Goal: Communication & Community: Answer question/provide support

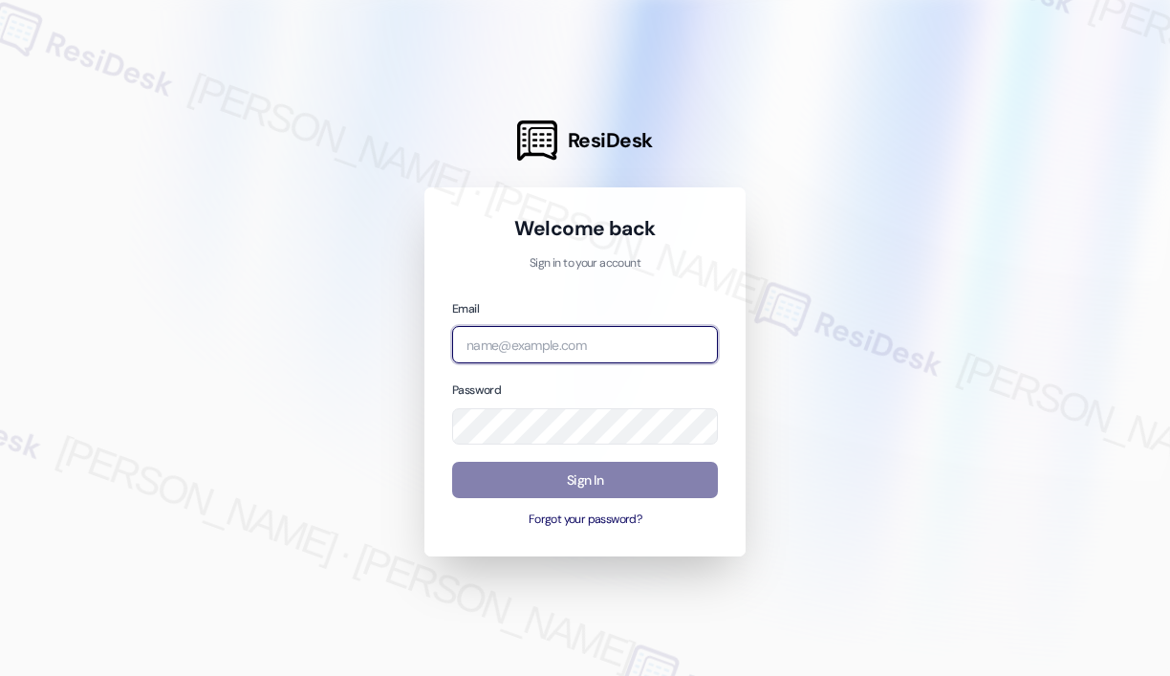
click at [512, 346] on input "email" at bounding box center [585, 344] width 266 height 37
type input "automated-surveys-haven_residential-[PERSON_NAME].roles@haven_[DOMAIN_NAME]"
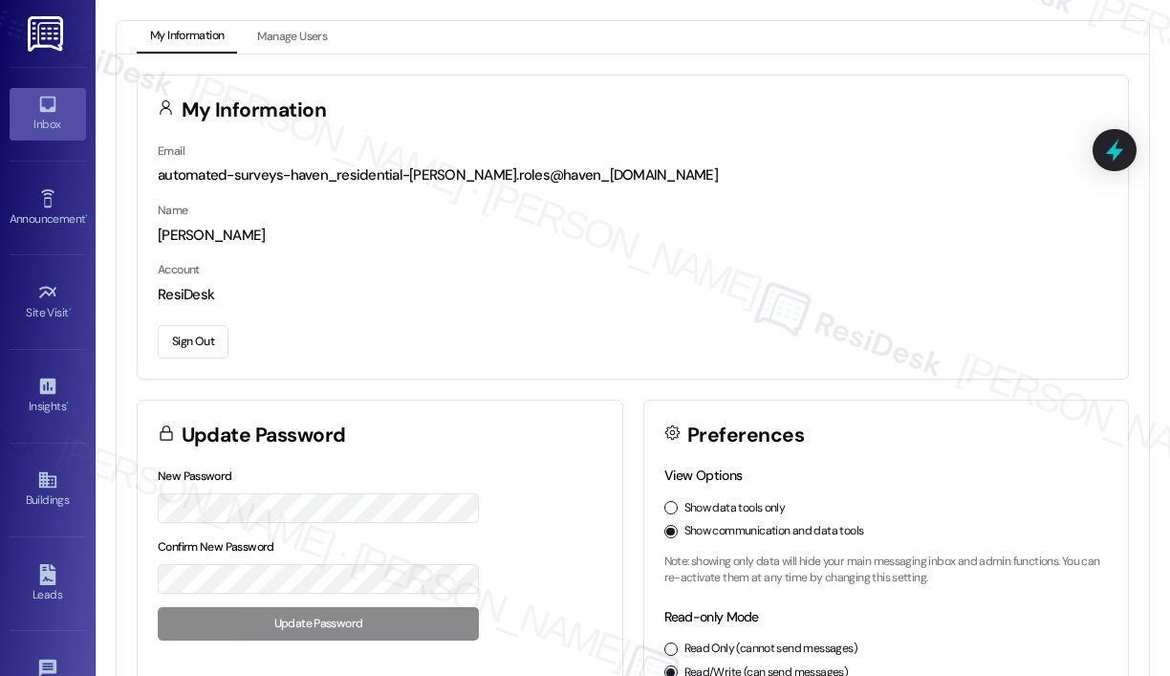
click at [54, 114] on link "Inbox" at bounding box center [48, 114] width 76 height 52
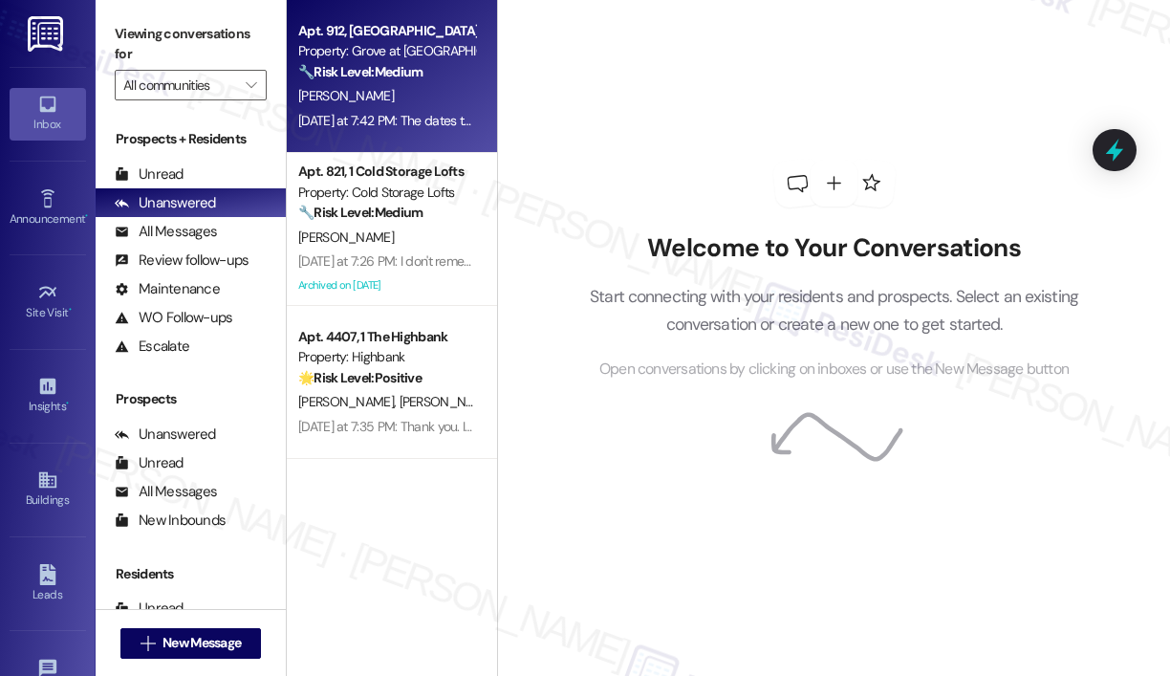
click at [443, 94] on div "[PERSON_NAME]" at bounding box center [386, 96] width 181 height 24
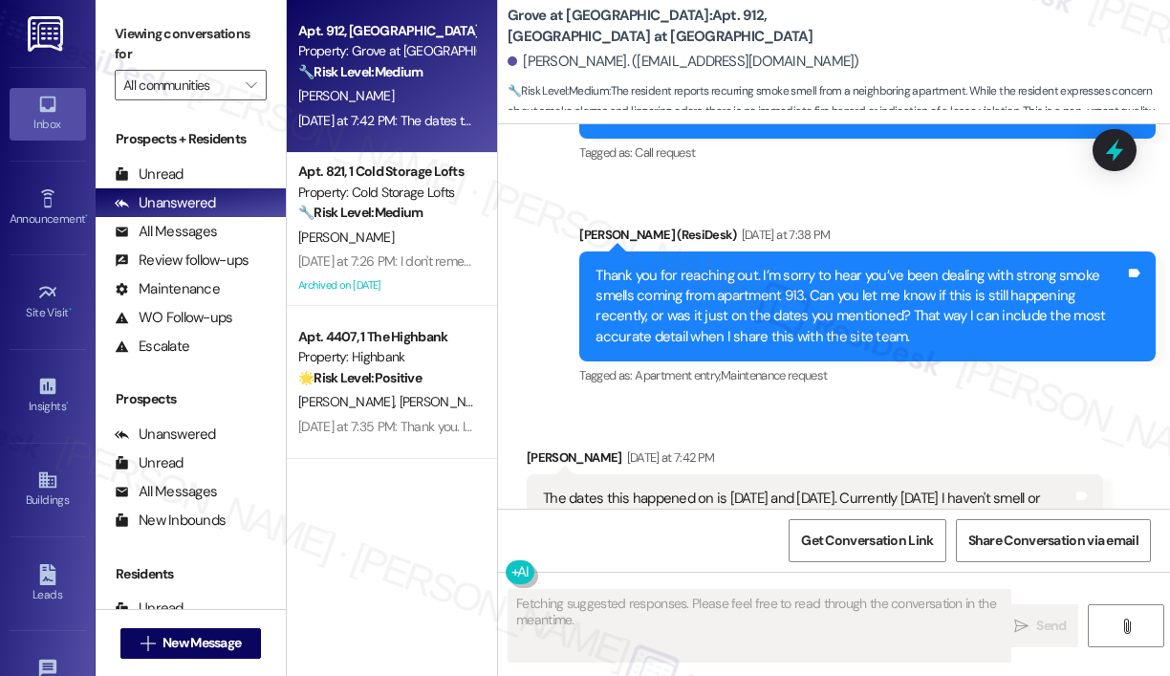
scroll to position [2961, 0]
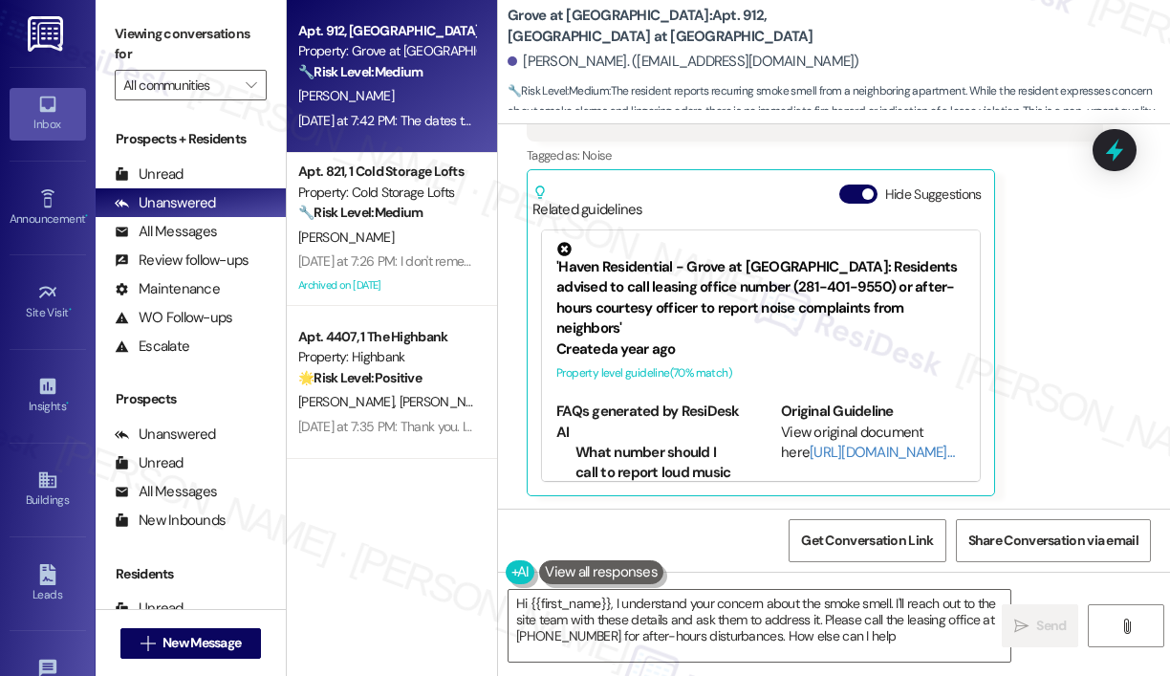
type textarea "Hi {{first_name}}, I understand your concern about the smoke smell. I'll reach …"
click at [443, 93] on div "[PERSON_NAME]" at bounding box center [386, 96] width 181 height 24
click at [1070, 342] on div "[PERSON_NAME] [DATE] at 7:42 PM The dates this happened on is [DATE] and [DATE]…" at bounding box center [815, 261] width 576 height 472
click at [399, 122] on div "[DATE] at 7:42 PM: The dates this happened on is [DATE] and [DATE]. Currently […" at bounding box center [871, 120] width 1147 height 17
click at [1033, 377] on div "[PERSON_NAME] [DATE] at 7:42 PM The dates this happened on is [DATE] and [DATE]…" at bounding box center [815, 261] width 576 height 472
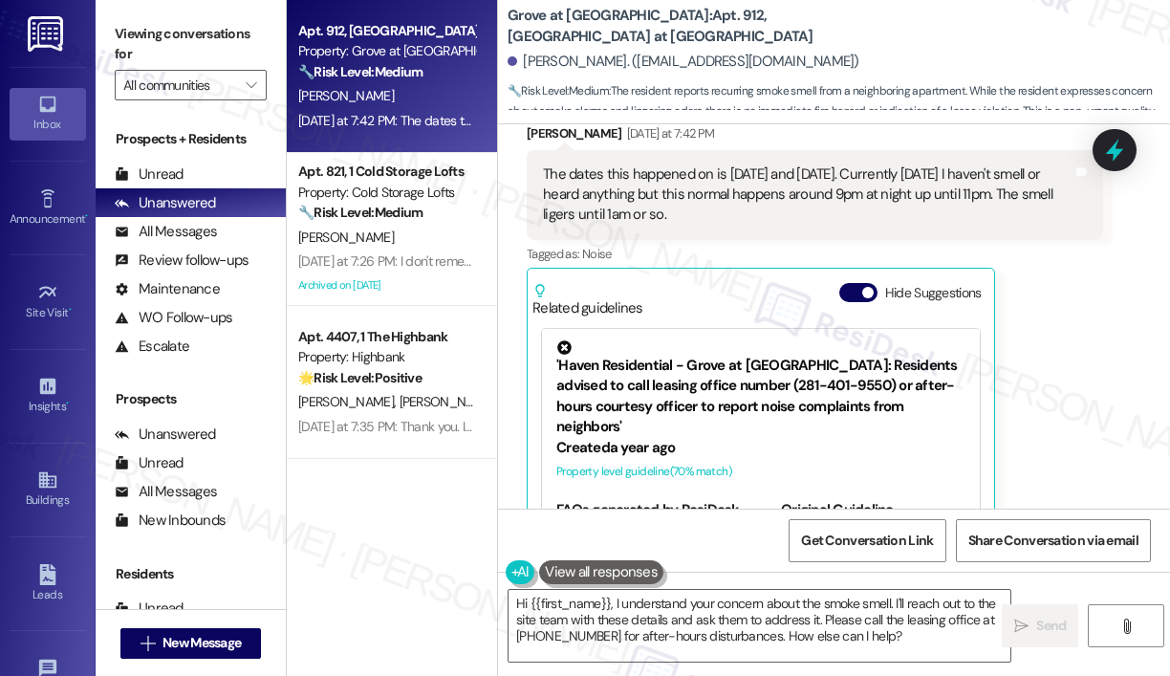
scroll to position [2770, 0]
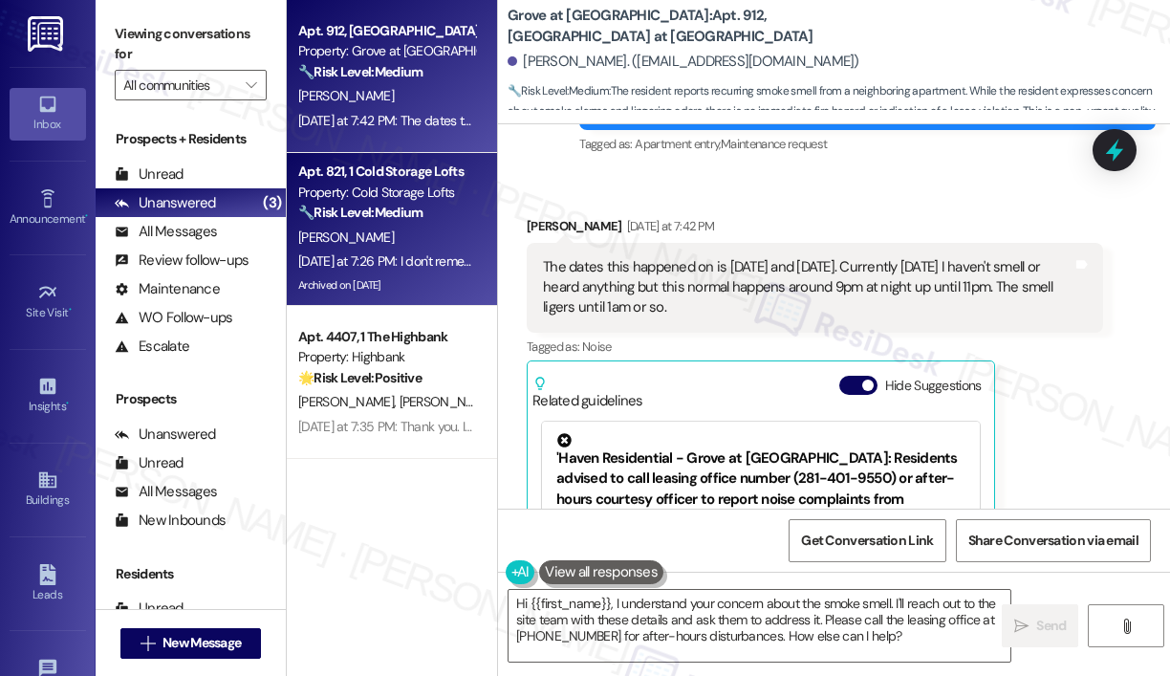
click at [436, 220] on div "🔧 Risk Level: Medium The resident reports the garage door issue persists despit…" at bounding box center [386, 213] width 177 height 20
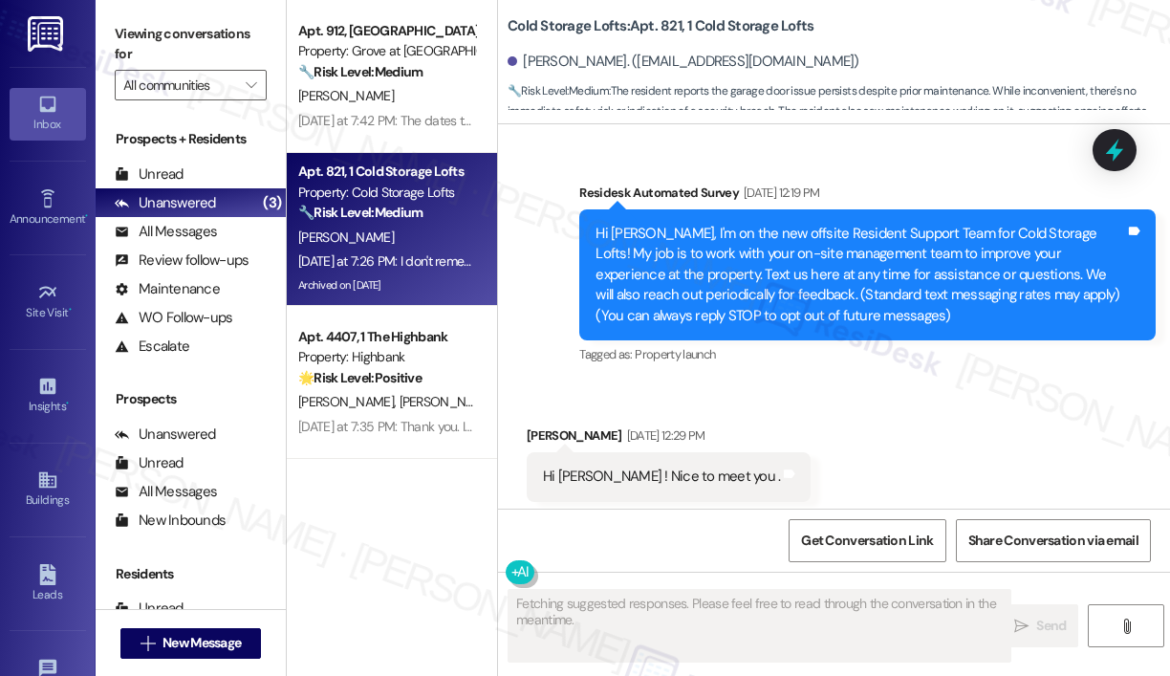
scroll to position [39148, 0]
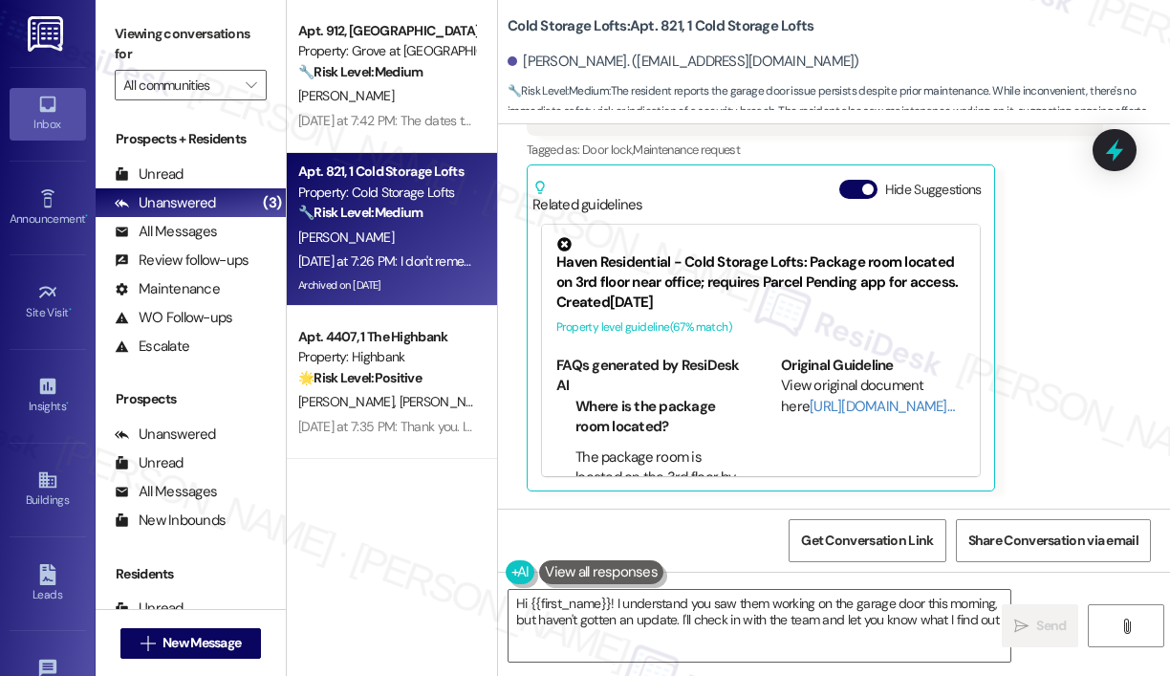
type textarea "Hi {{first_name}}! I understand you saw them working on the garage door this mo…"
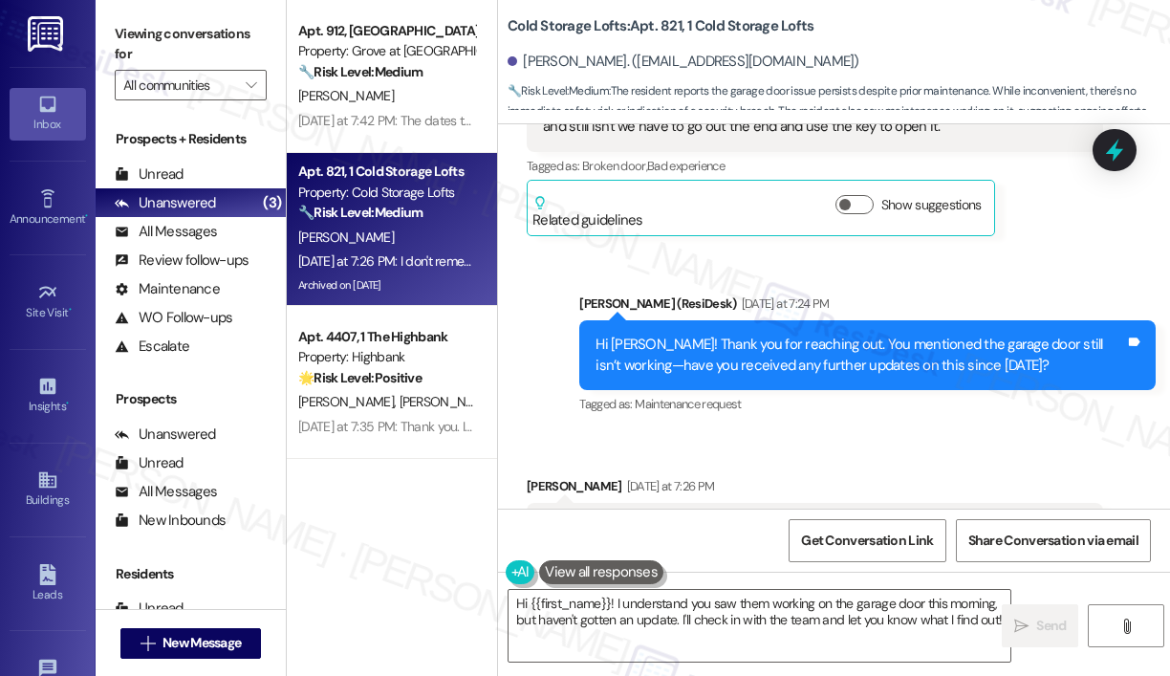
scroll to position [38670, 0]
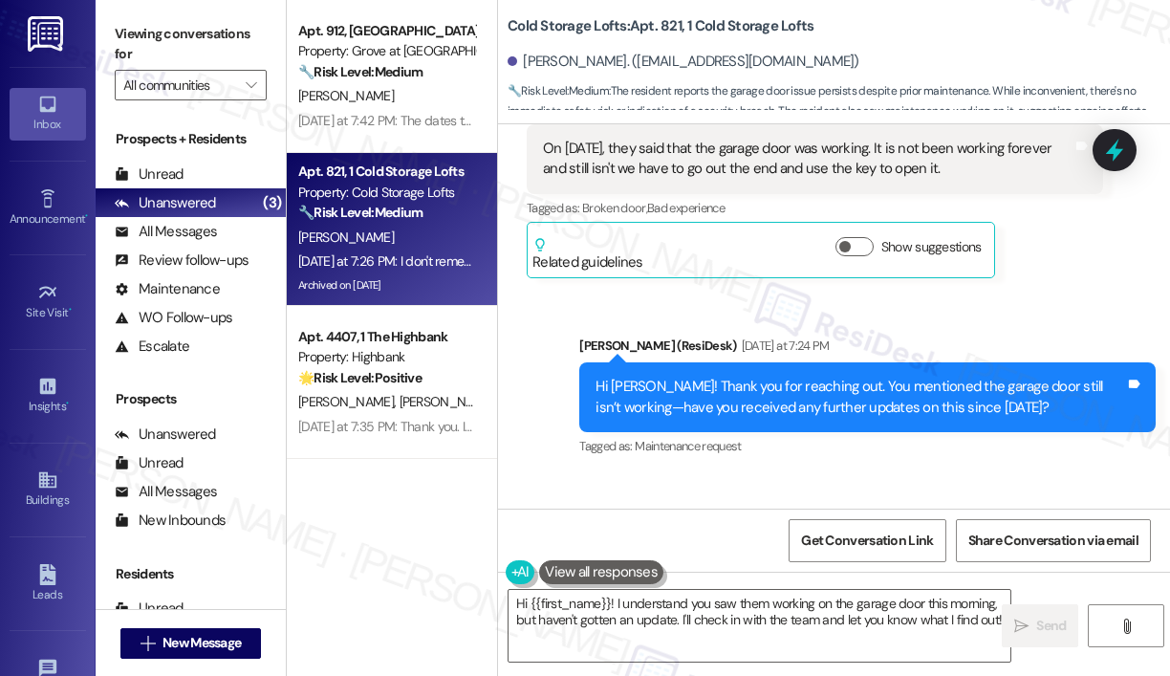
drag, startPoint x: 978, startPoint y: 319, endPoint x: 967, endPoint y: 307, distance: 16.3
click at [844, 624] on textarea "Hi {{first_name}}! I understand you saw them working on the garage door this mo…" at bounding box center [759, 626] width 502 height 72
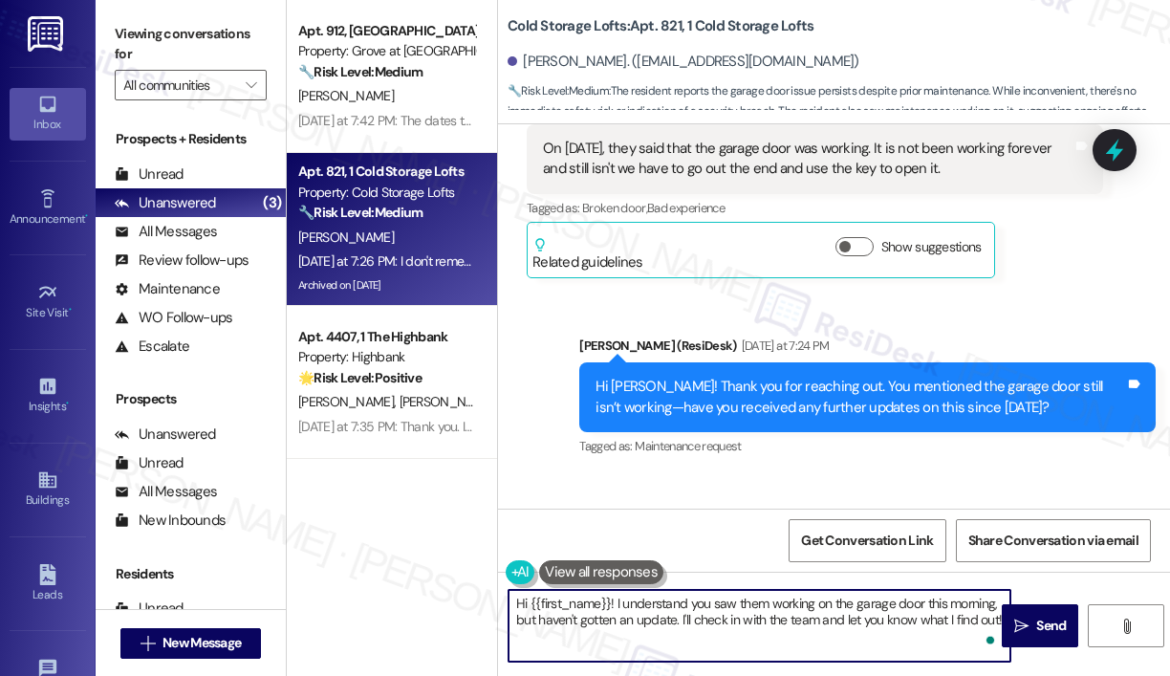
click at [845, 624] on textarea "Hi {{first_name}}! I understand you saw them working on the garage door this mo…" at bounding box center [759, 626] width 502 height 72
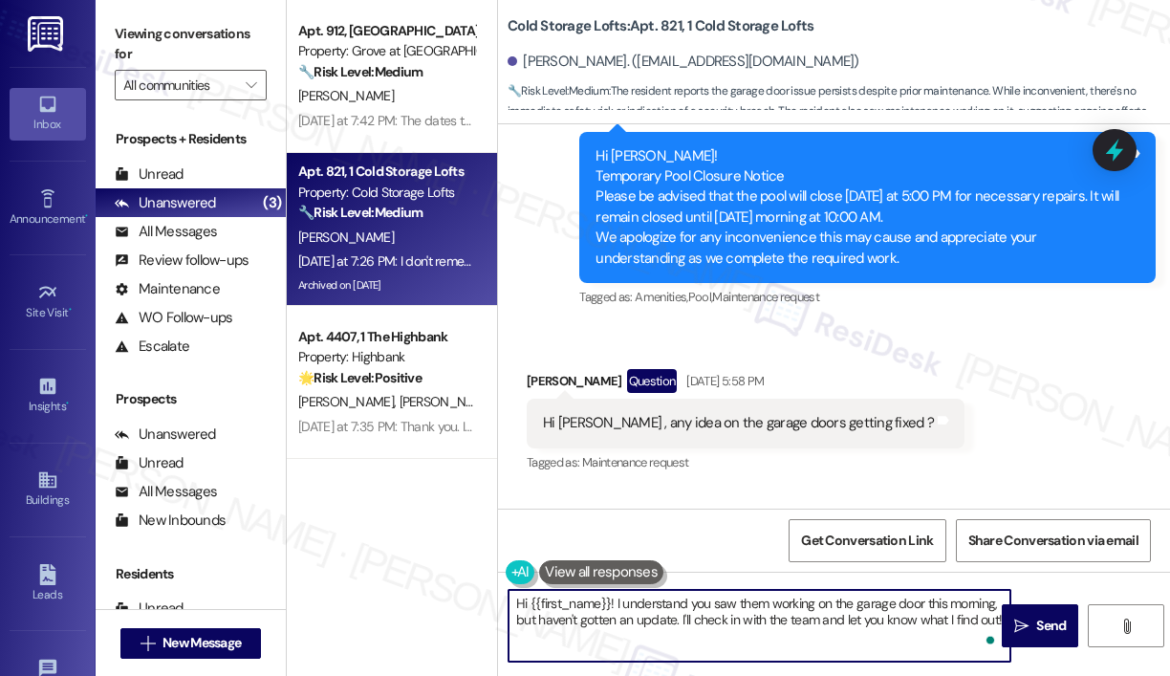
scroll to position [38001, 0]
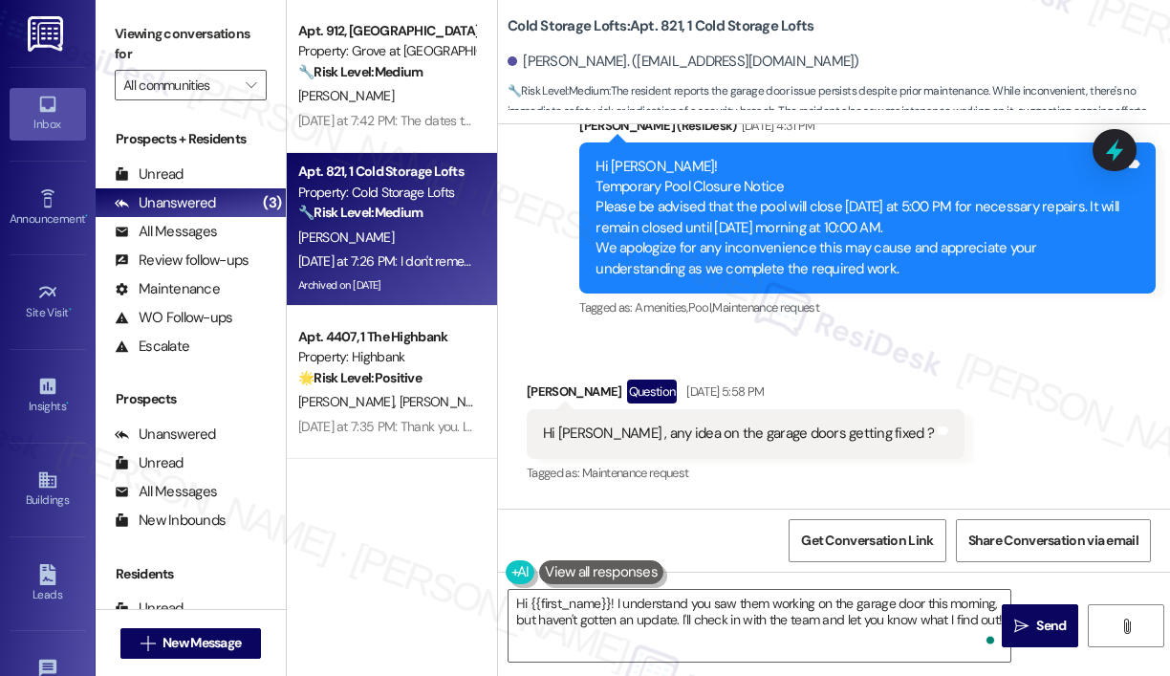
click at [791, 423] on div "Hi [PERSON_NAME] , any idea on the garage doors getting fixed ?" at bounding box center [738, 433] width 391 height 20
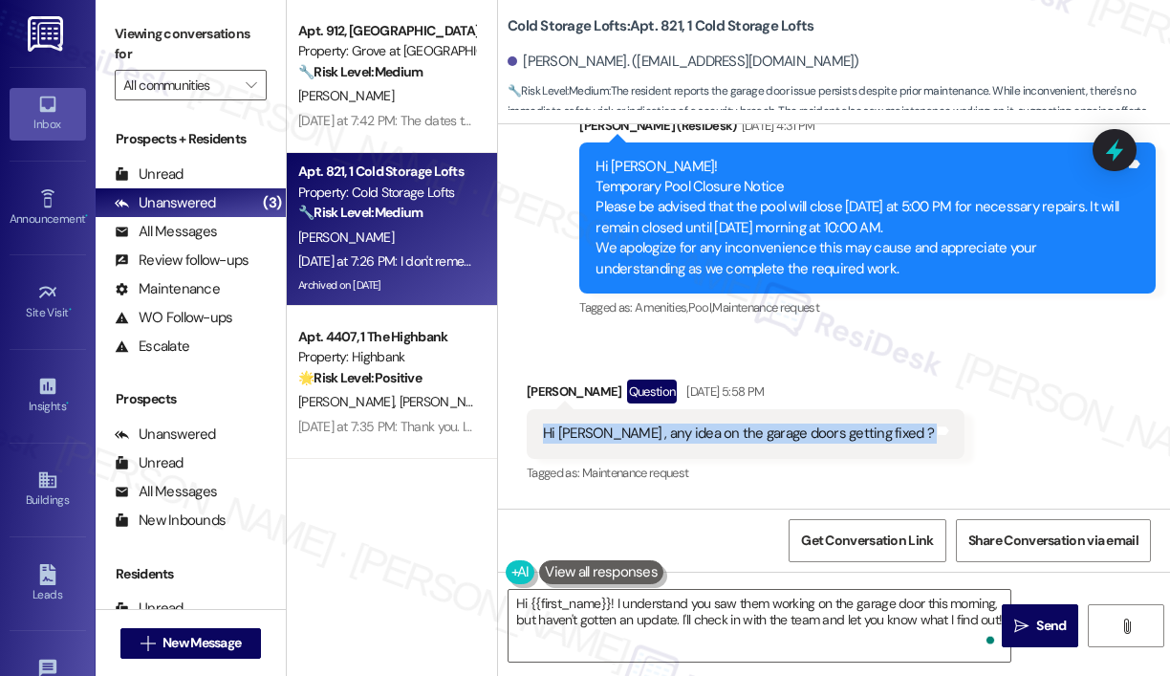
click at [791, 423] on div "Hi [PERSON_NAME] , any idea on the garage doors getting fixed ?" at bounding box center [738, 433] width 391 height 20
copy div "Hi [PERSON_NAME] , any idea on the garage doors getting fixed ? Tags and notes"
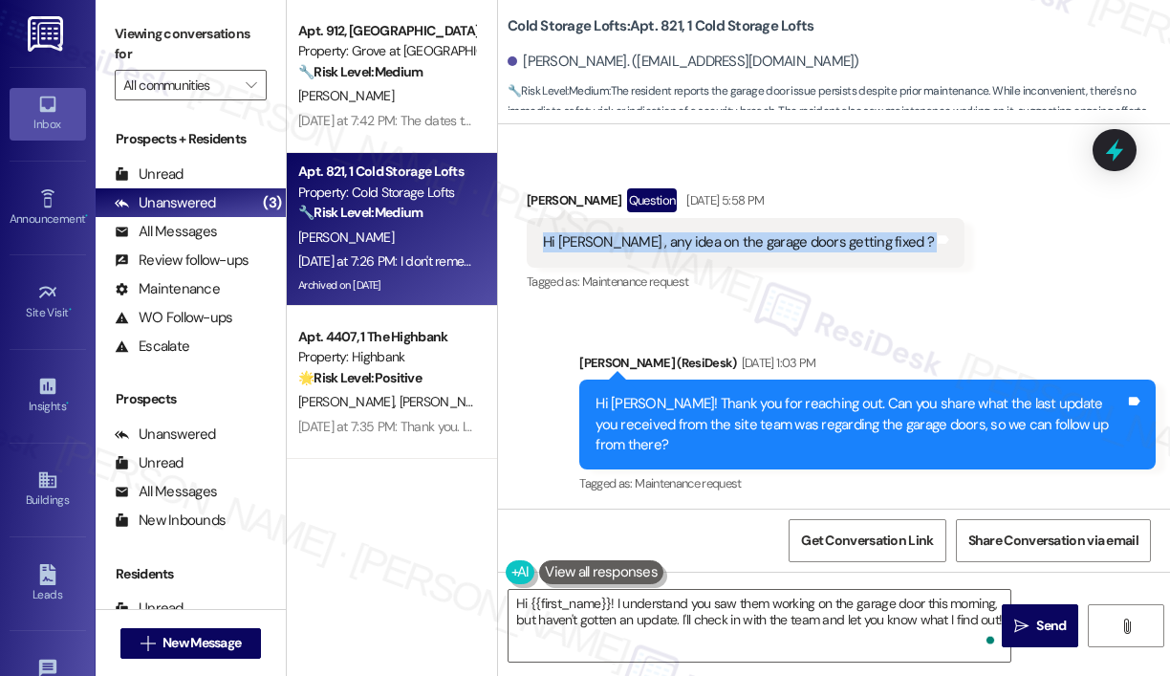
scroll to position [38288, 0]
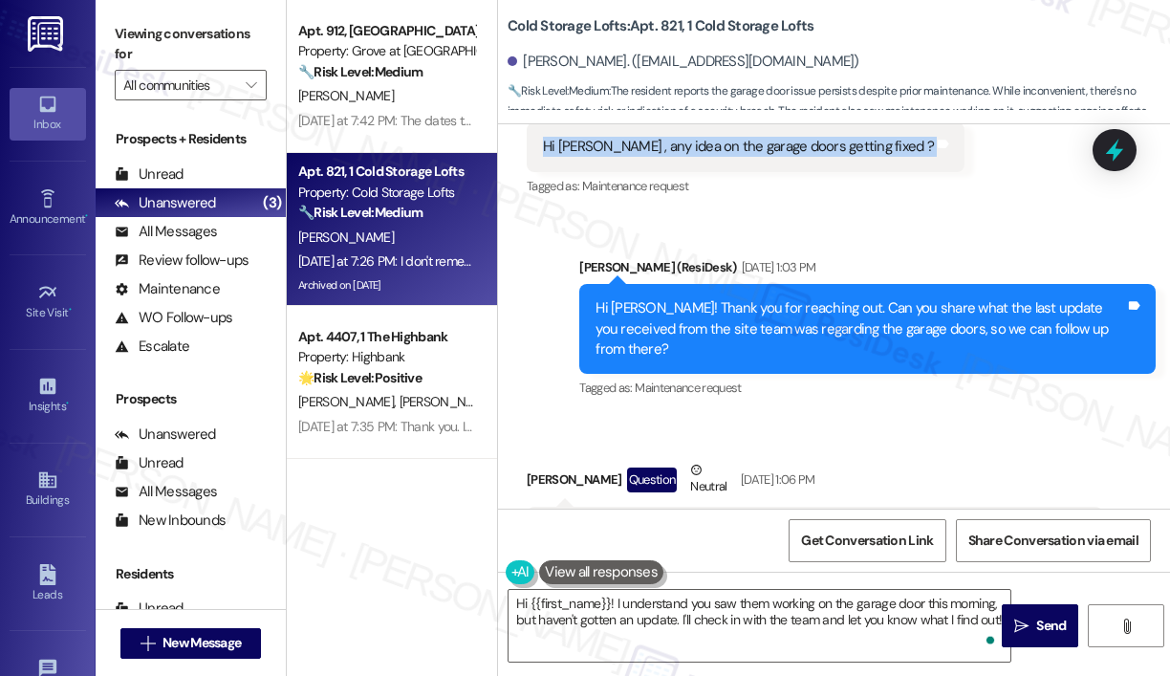
drag, startPoint x: 960, startPoint y: 359, endPoint x: 529, endPoint y: 320, distance: 432.8
click at [529, 507] on div "On [DATE], they said that the garage door was working. It is not been working f…" at bounding box center [815, 542] width 576 height 70
copy div "On [DATE], they said that the garage door was working. It is not been working f…"
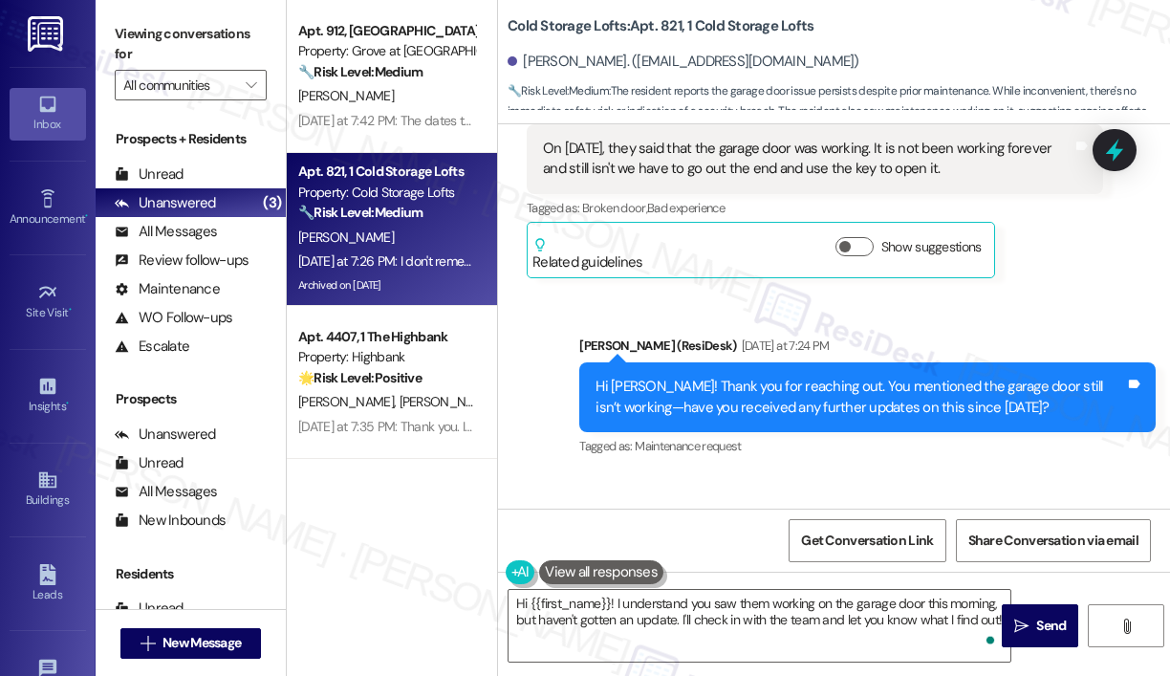
drag, startPoint x: 758, startPoint y: 388, endPoint x: 538, endPoint y: 369, distance: 220.6
click at [538, 545] on div "I don't remember, but I saw them working on the door this morning if it works I…" at bounding box center [815, 580] width 576 height 70
copy div "I don't remember, but I saw them working on the door this morning if it works I…"
click at [1118, 140] on icon at bounding box center [1114, 150] width 32 height 32
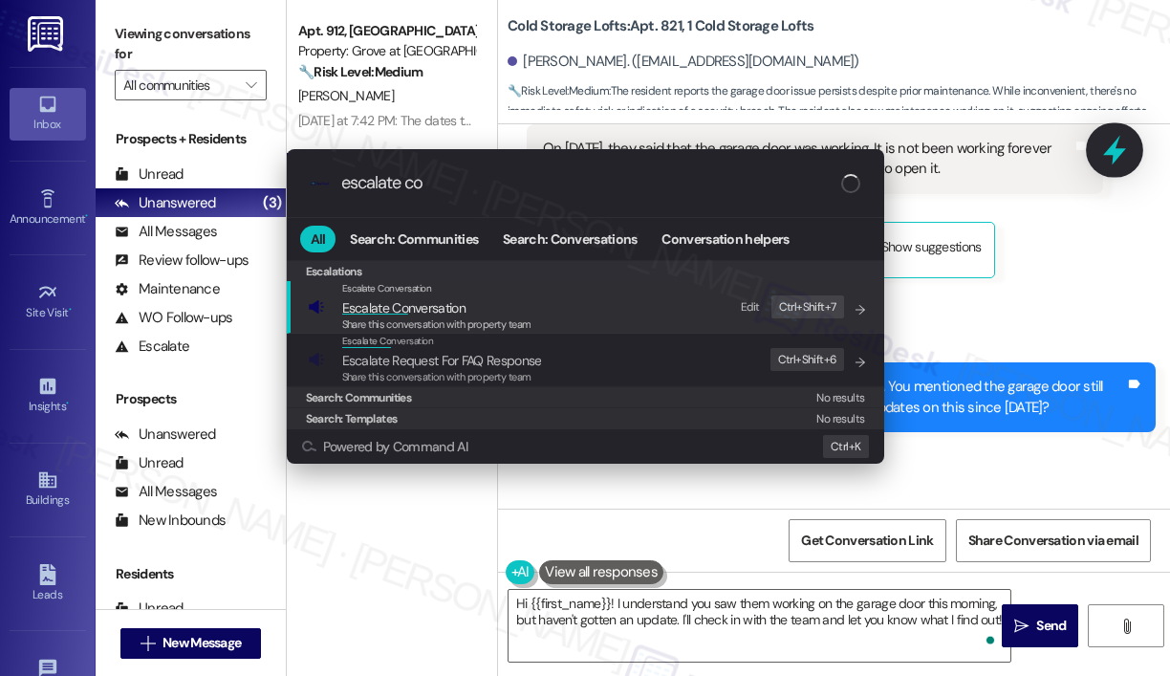
type input "escalate con"
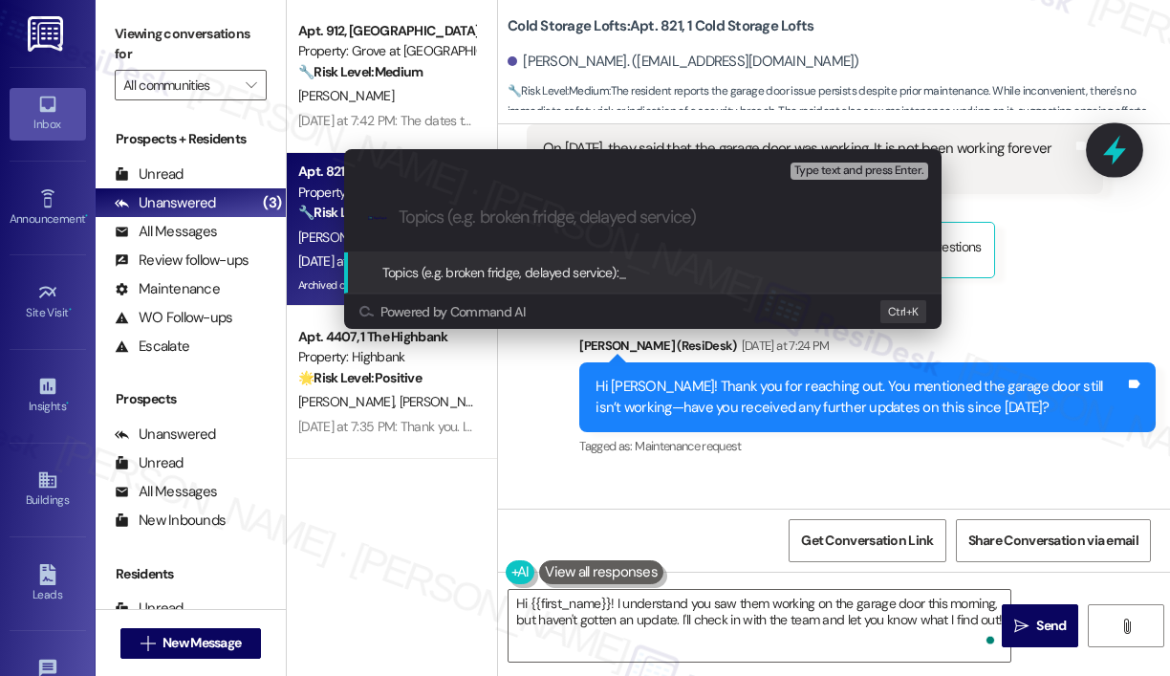
type input "Follow-Up on Garage Door Repairs and Updates"
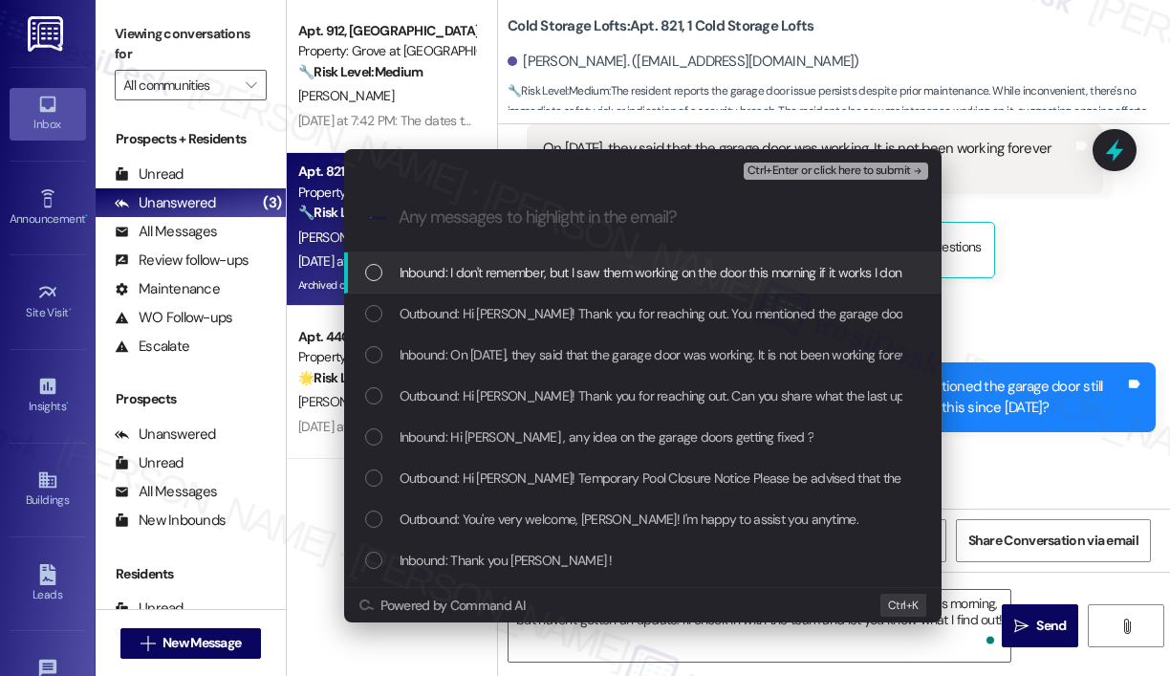
click at [510, 269] on span "Inbound: I don't remember, but I saw them working on the door this morning if i…" at bounding box center [738, 272] width 678 height 21
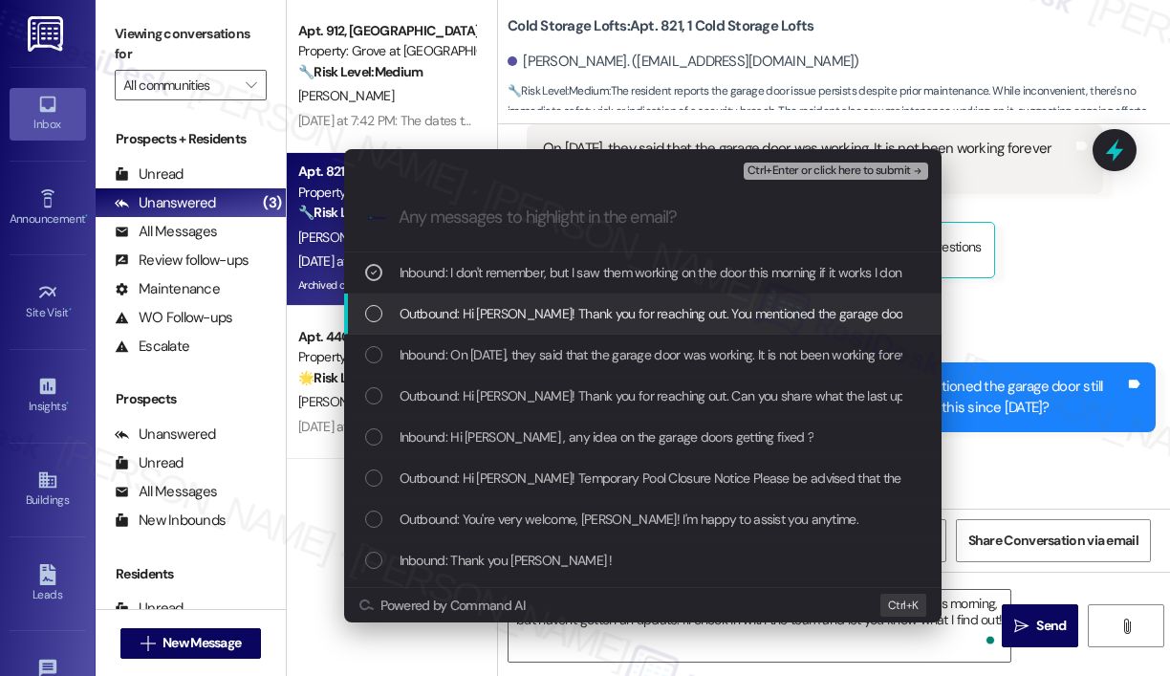
click at [537, 313] on span "Outbound: Hi [PERSON_NAME]! Thank you for reaching out. You mentioned the garag…" at bounding box center [870, 313] width 942 height 21
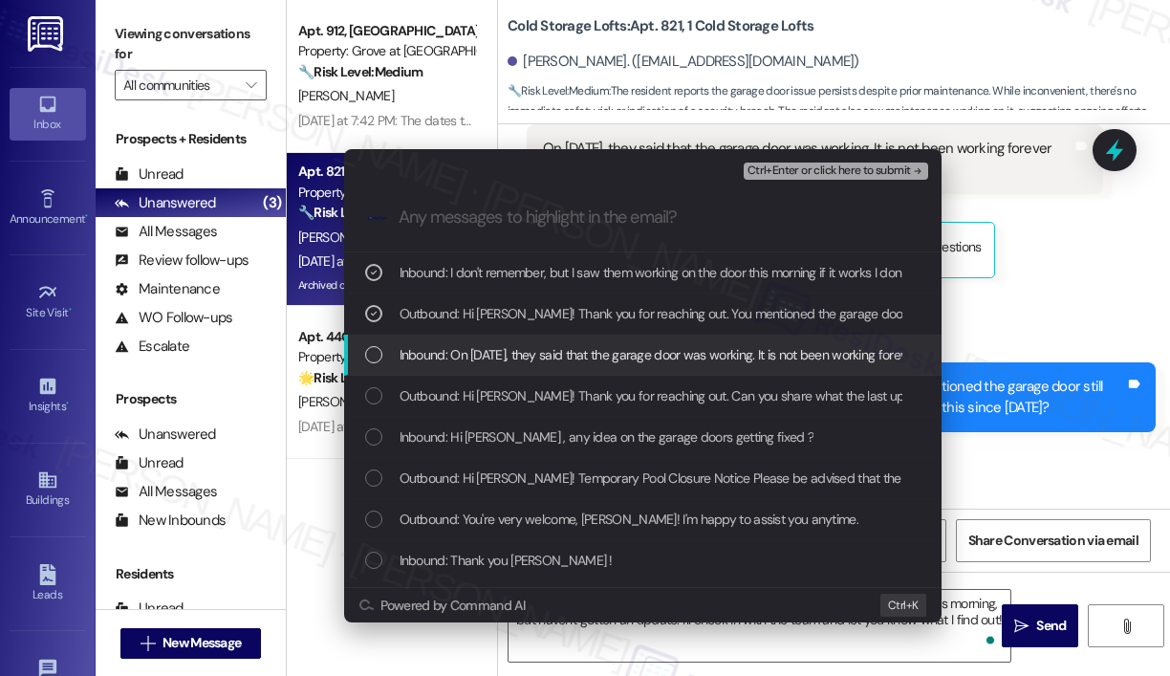
click at [550, 355] on span "Inbound: On [DATE], they said that the garage door was working. It is not been …" at bounding box center [841, 354] width 884 height 21
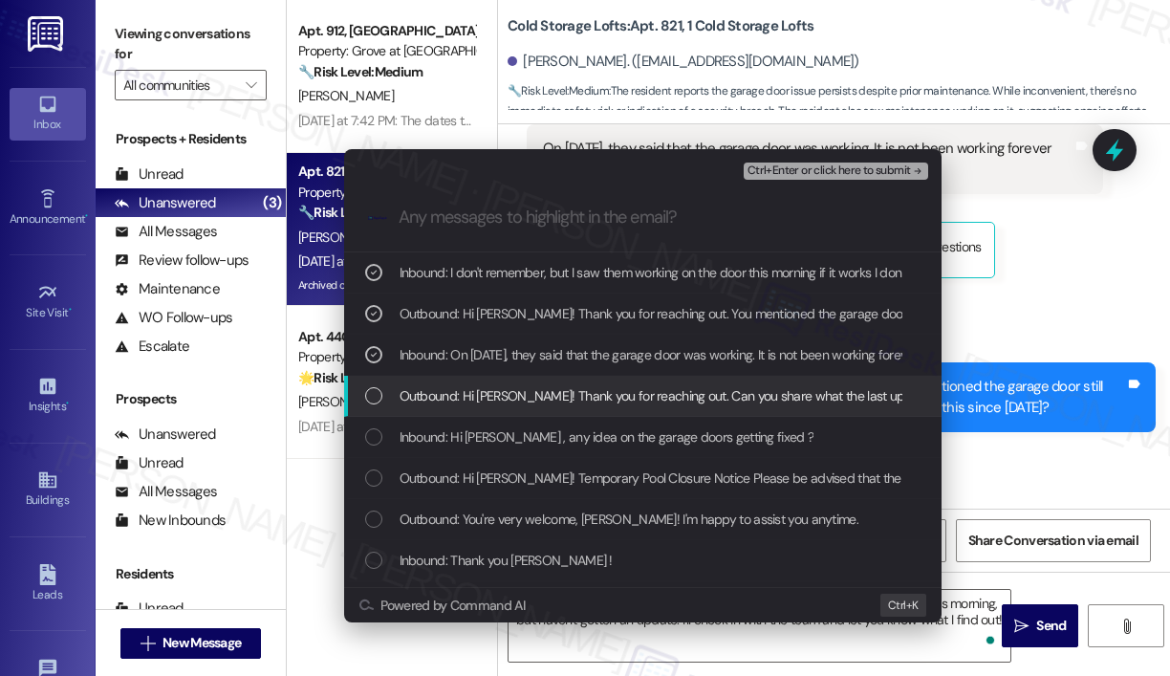
click at [566, 396] on span "Outbound: Hi [PERSON_NAME]! Thank you for reaching out. Can you share what the …" at bounding box center [936, 395] width 1075 height 21
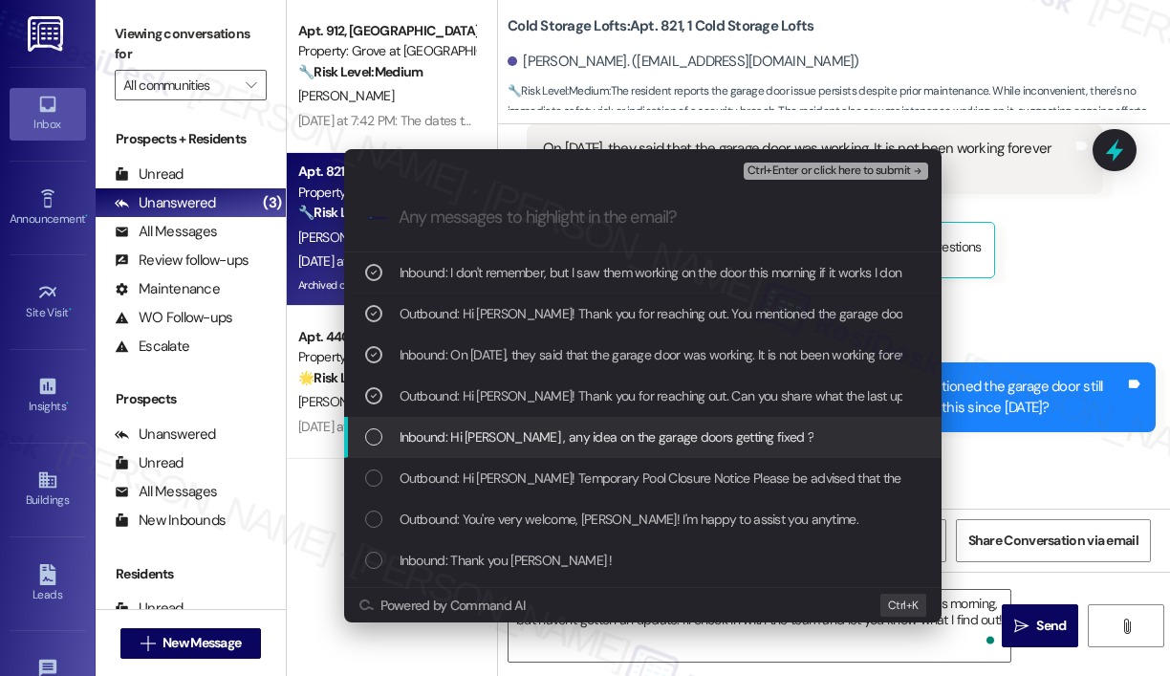
click at [573, 427] on span "Inbound: Hi [PERSON_NAME] , any idea on the garage doors getting fixed ?" at bounding box center [606, 436] width 415 height 21
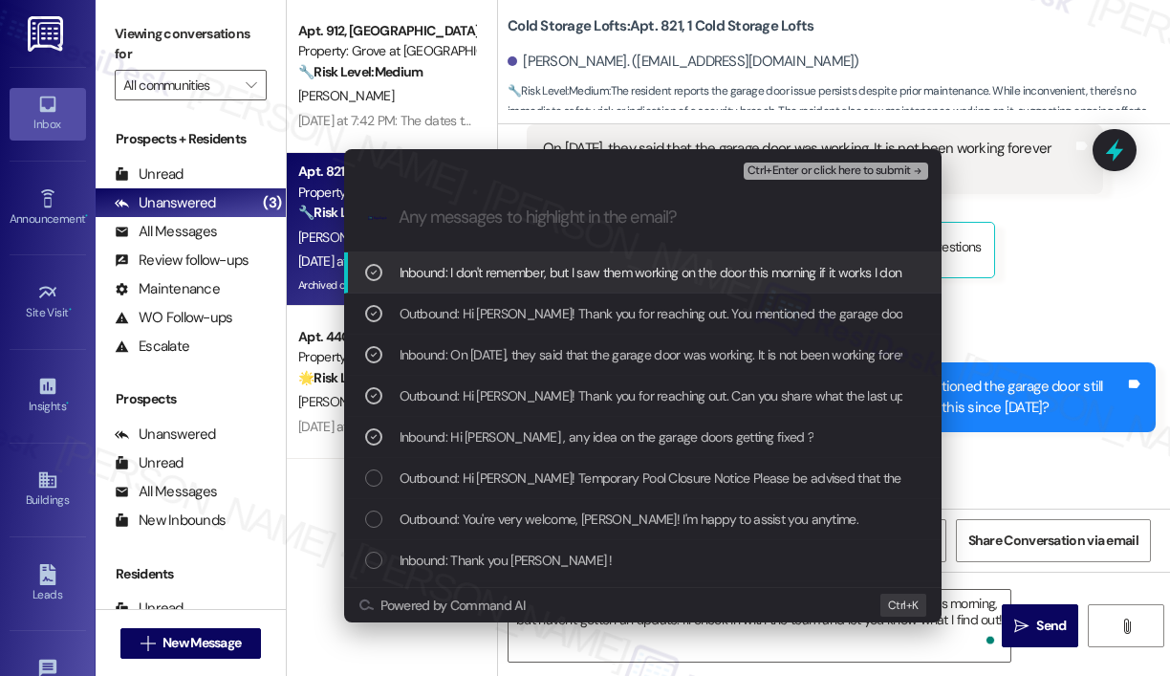
click at [753, 178] on span "Ctrl+Enter or click here to submit" at bounding box center [828, 170] width 163 height 13
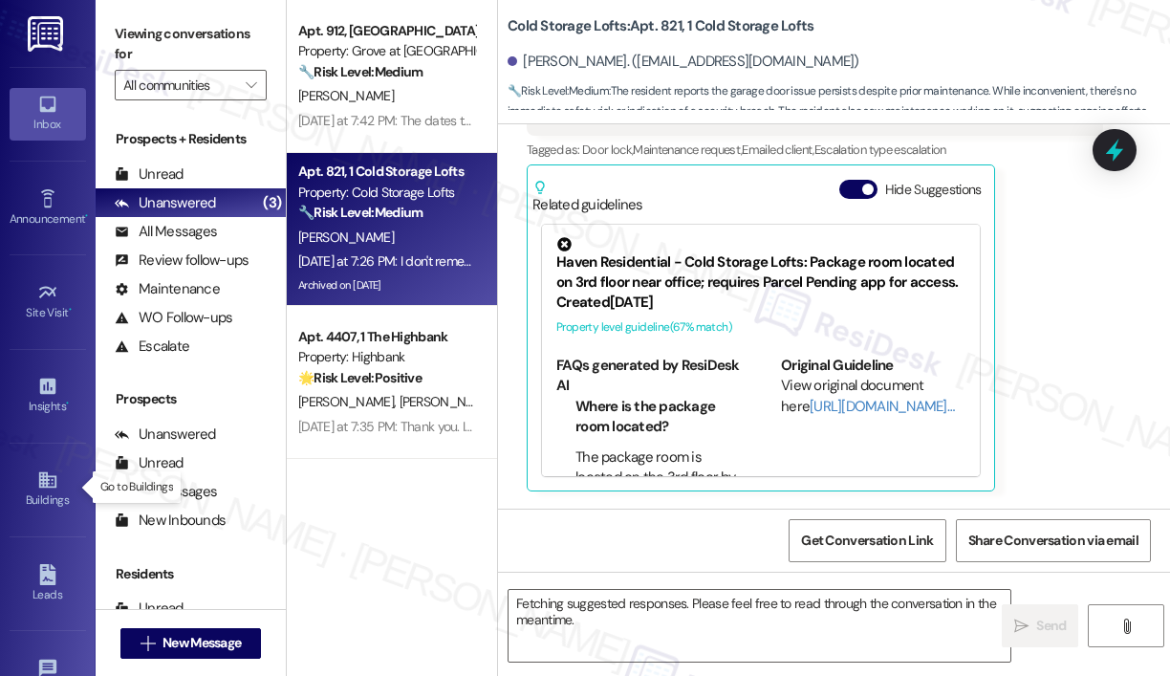
scroll to position [38950, 0]
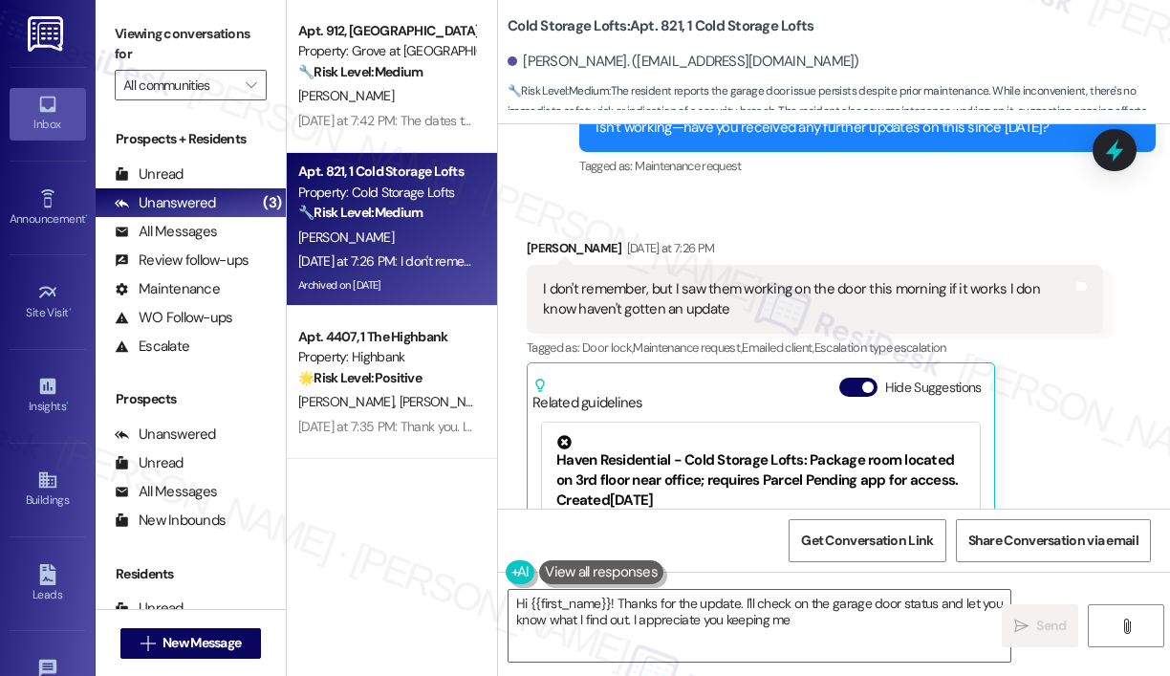
click at [1037, 439] on div "[PERSON_NAME] [DATE] at 7:26 PM I don't remember, but I saw them working on the…" at bounding box center [815, 463] width 576 height 451
type textarea "Hi {{first_name}}! Thanks for the update. I'll check on the garage door status …"
click at [919, 616] on textarea "Hi {{first_name}}! Thanks for the update. I'll check on the garage door status …" at bounding box center [759, 626] width 502 height 72
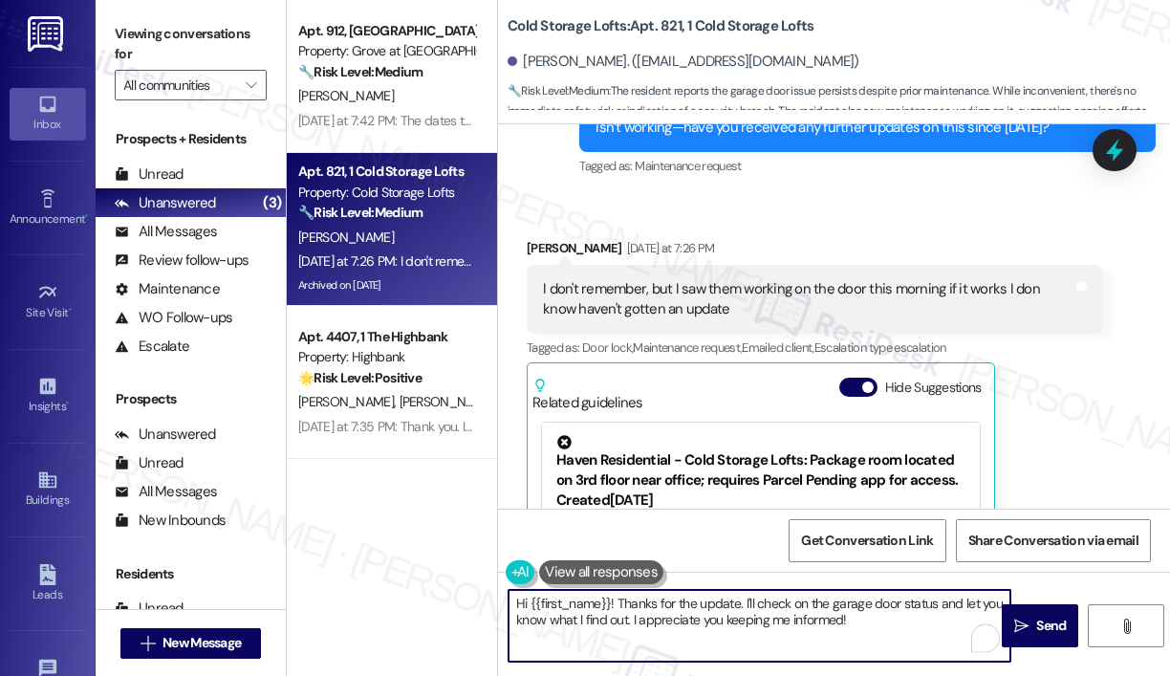
click at [934, 627] on textarea "Hi {{first_name}}! Thanks for the update. I'll check on the garage door status …" at bounding box center [759, 626] width 502 height 72
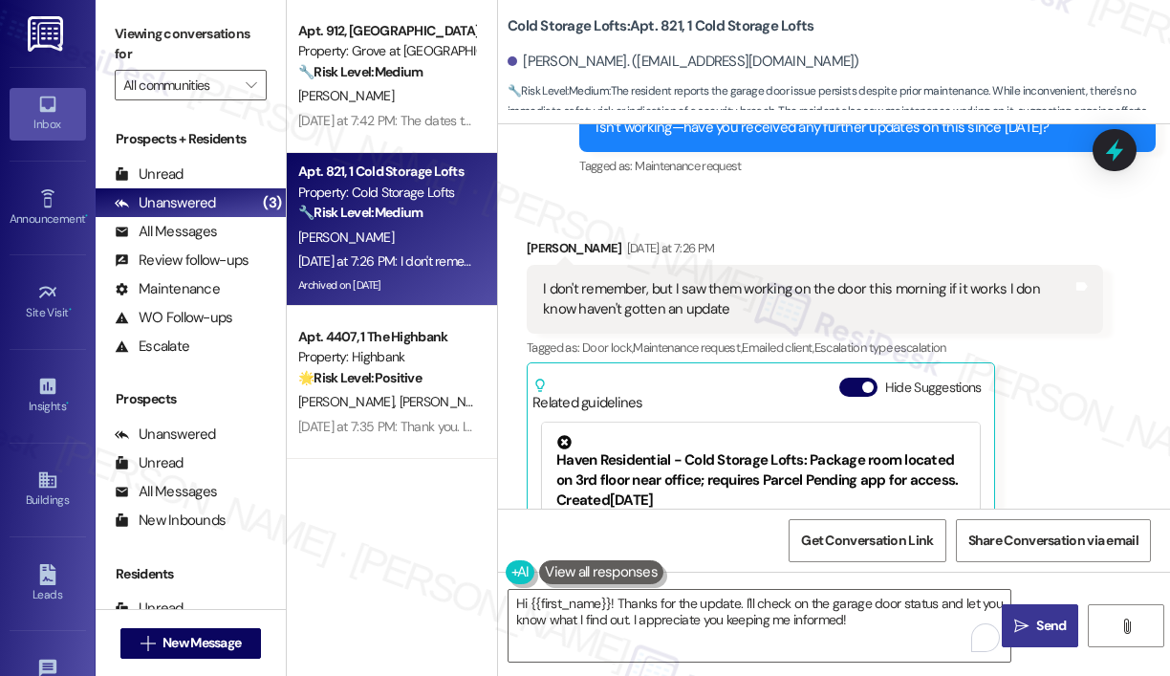
click at [1037, 629] on span "Send" at bounding box center [1051, 625] width 30 height 20
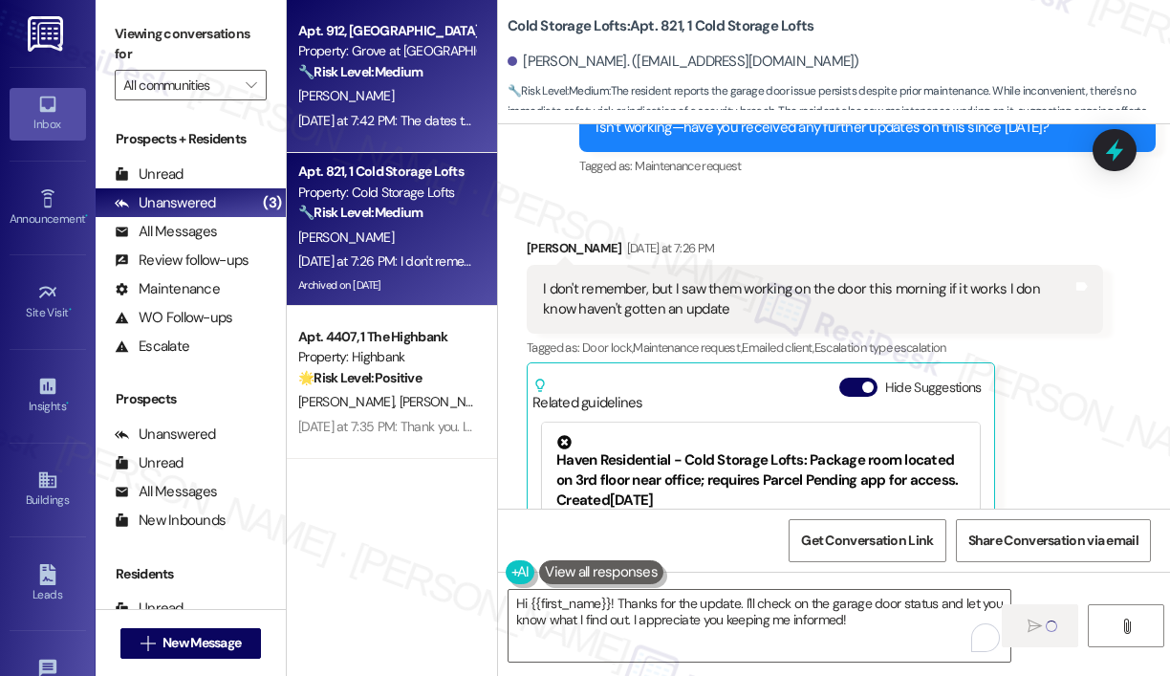
click at [414, 93] on div "[PERSON_NAME]" at bounding box center [386, 96] width 181 height 24
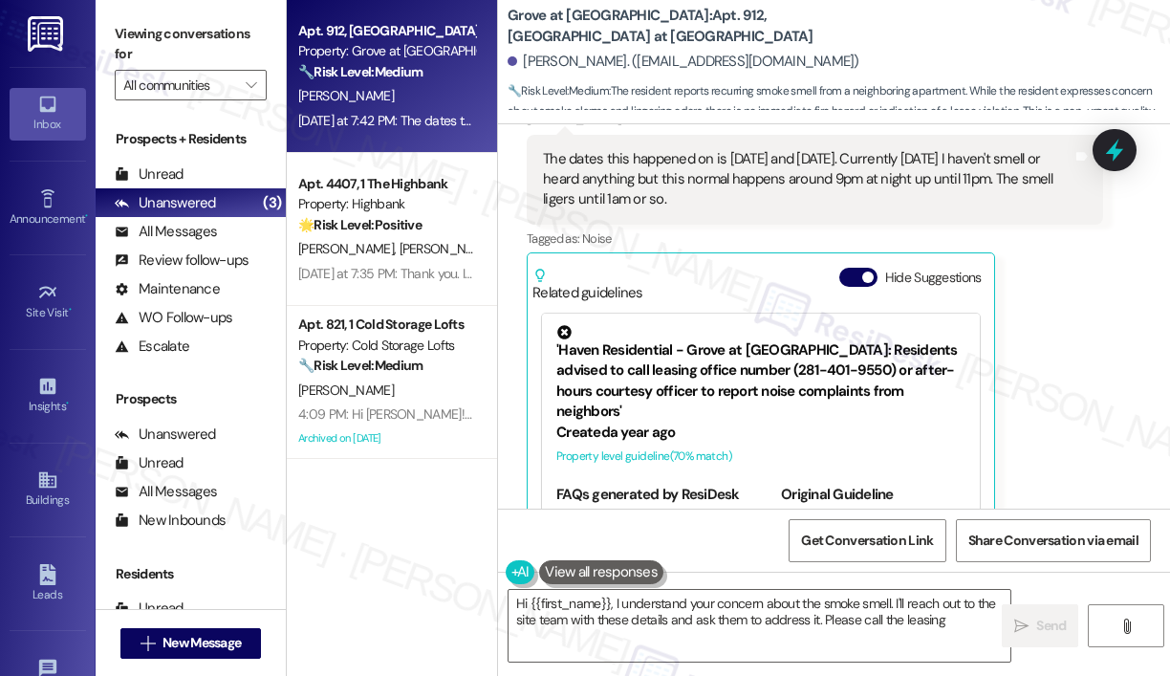
scroll to position [2961, 0]
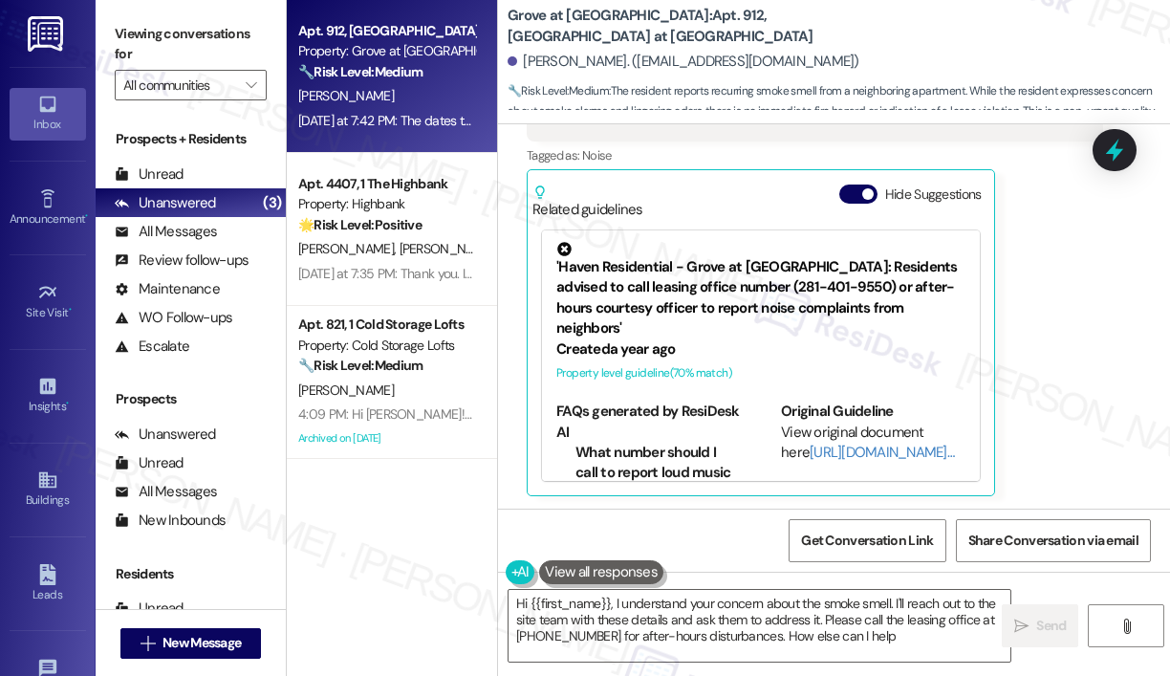
type textarea "Hi {{first_name}}, I understand your concern about the smoke smell. I'll reach …"
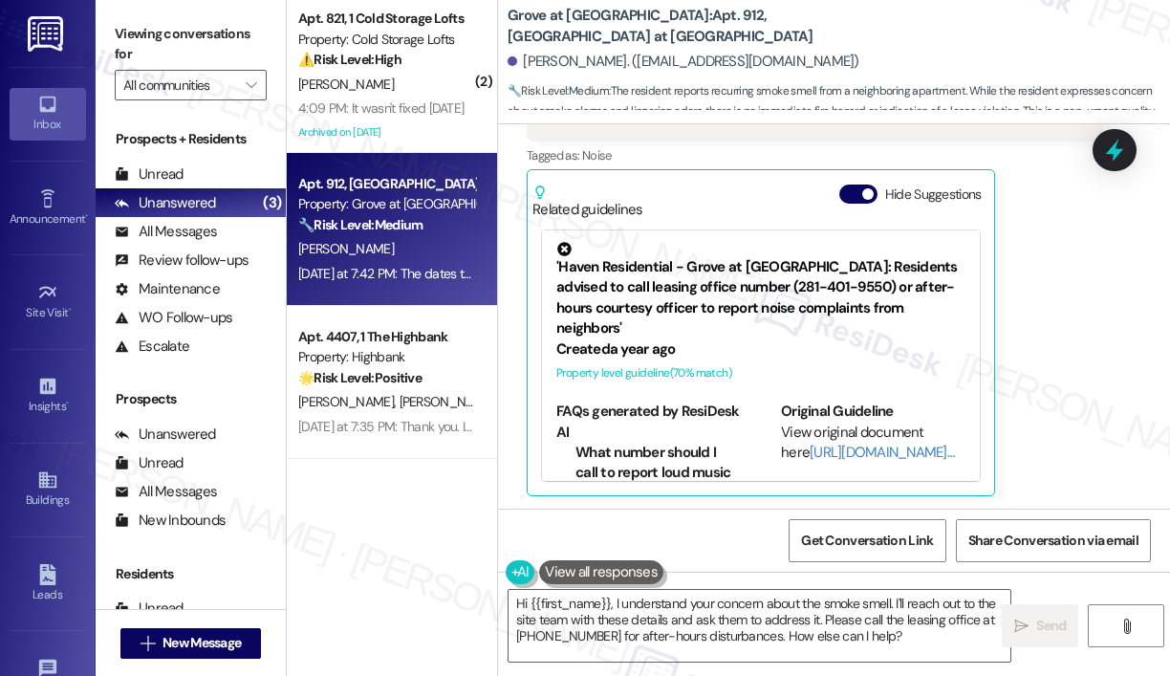
click at [392, 235] on div "🔧 Risk Level: Medium The resident reports recurring smoke smell from a neighbor…" at bounding box center [386, 225] width 177 height 20
click at [392, 230] on strong "🔧 Risk Level: Medium" at bounding box center [360, 224] width 124 height 17
click at [413, 243] on div "[PERSON_NAME]" at bounding box center [386, 249] width 181 height 24
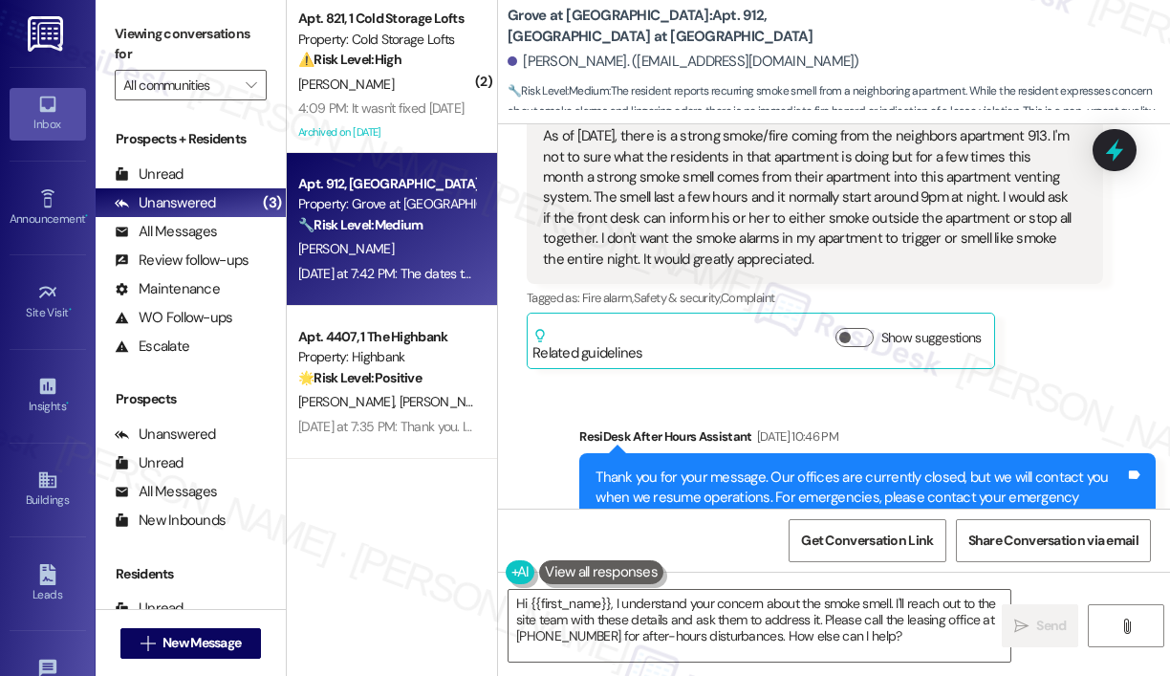
scroll to position [2102, 0]
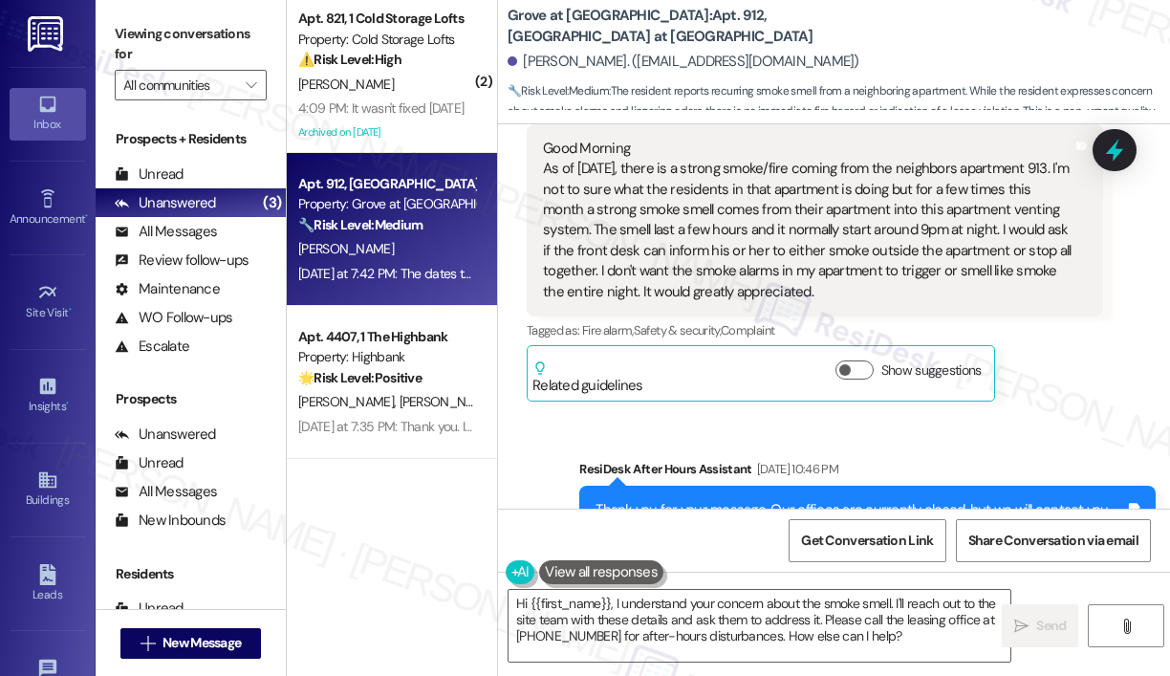
drag, startPoint x: 845, startPoint y: 289, endPoint x: 536, endPoint y: 171, distance: 330.3
click at [536, 171] on div "Good Morning As of [DATE], there is a strong smoke/fire coming from the neighbo…" at bounding box center [815, 220] width 576 height 192
copy div "As of [DATE], there is a strong smoke/fire coming from the neighbors apartment …"
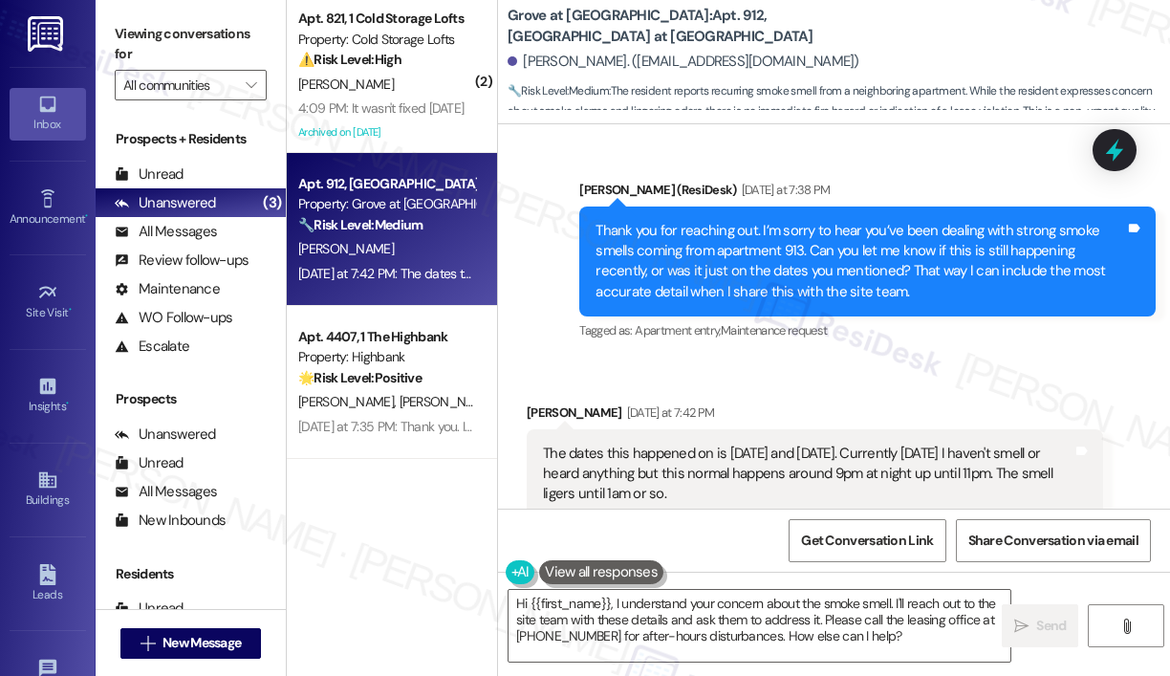
scroll to position [2770, 0]
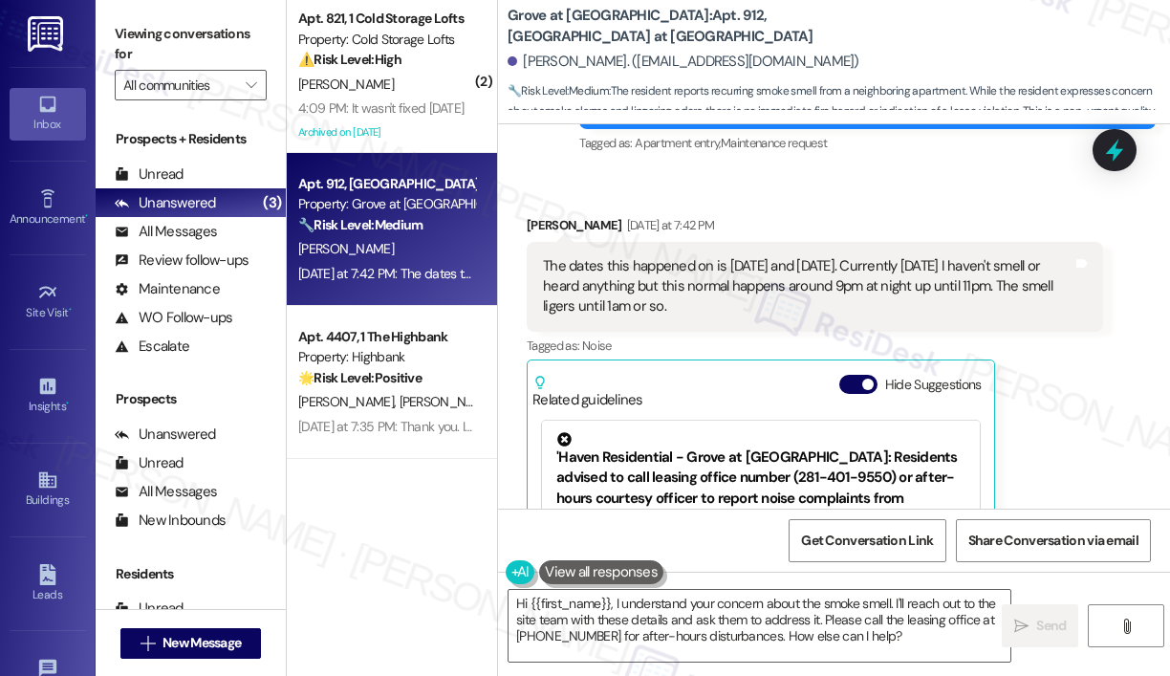
drag, startPoint x: 686, startPoint y: 309, endPoint x: 543, endPoint y: 265, distance: 149.9
click at [543, 265] on div "The dates this happened on is [DATE] and [DATE]. Currently [DATE] I haven't sme…" at bounding box center [807, 286] width 529 height 61
copy div "The dates this happened on is [DATE] and [DATE]. Currently [DATE] I haven't sme…"
click at [971, 186] on div "Received via SMS [PERSON_NAME] [DATE] at 7:42 PM The dates this happened on is …" at bounding box center [834, 436] width 672 height 529
click at [1113, 144] on icon at bounding box center [1114, 151] width 23 height 30
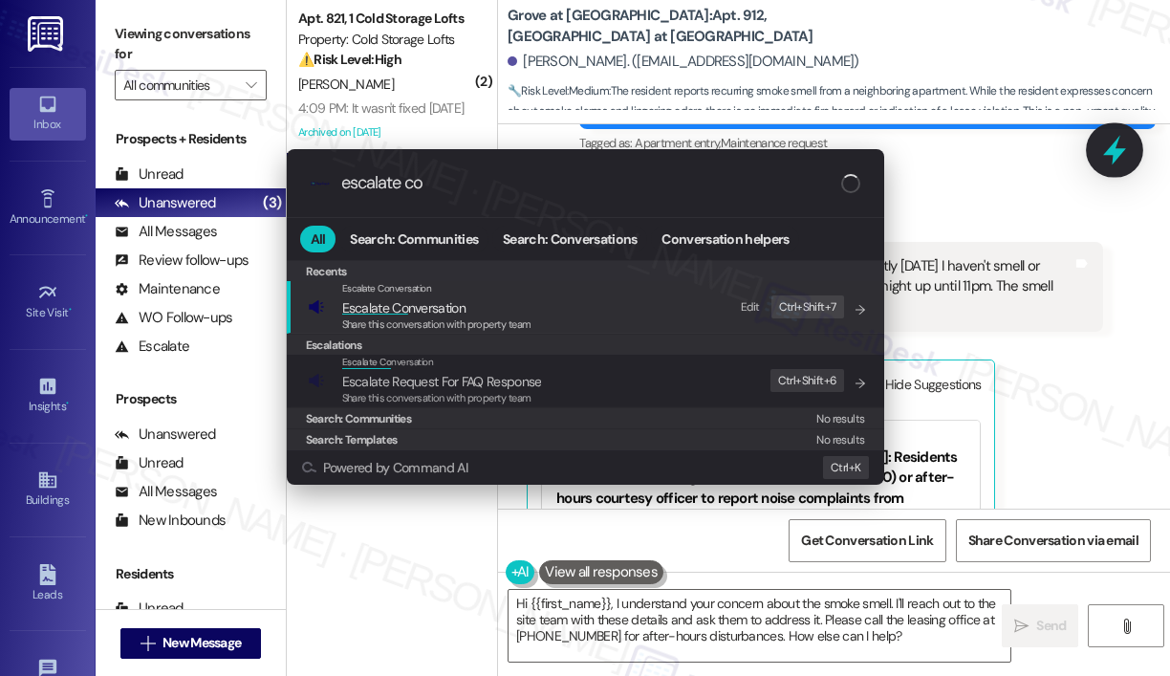
type input "escalate con"
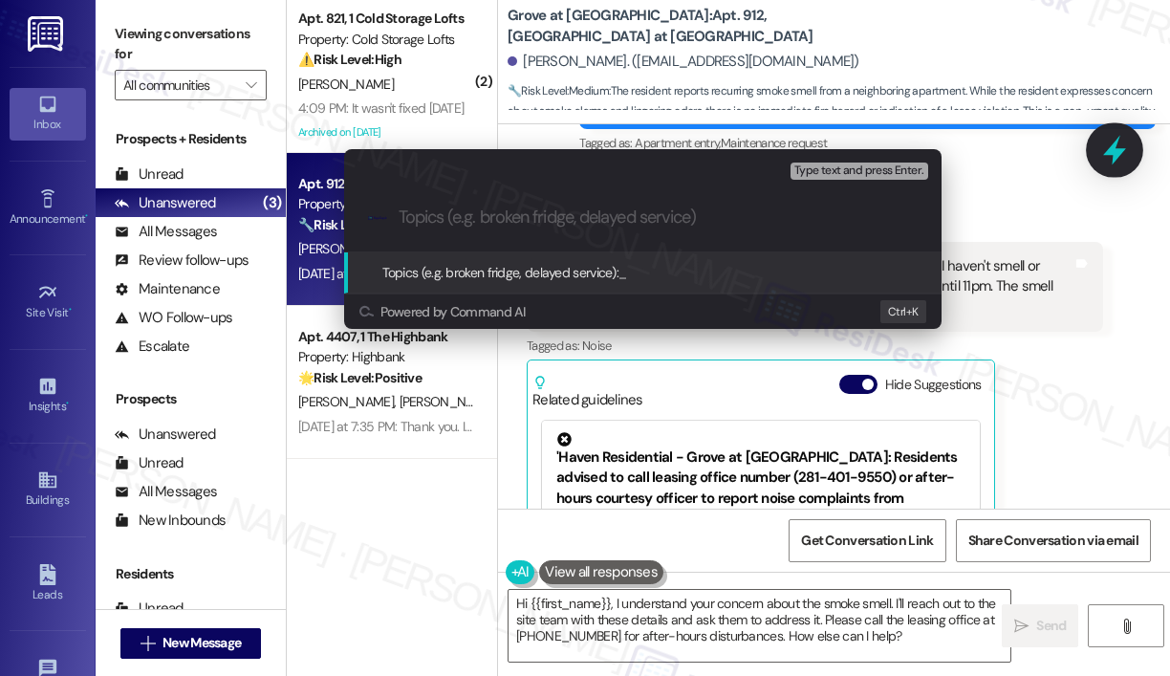
paste input "Concern About Smoke Smell from Neighbor’s Apartment #913"
type input "Concern About Smoke Smell from Neighbor’s Apartment #913"
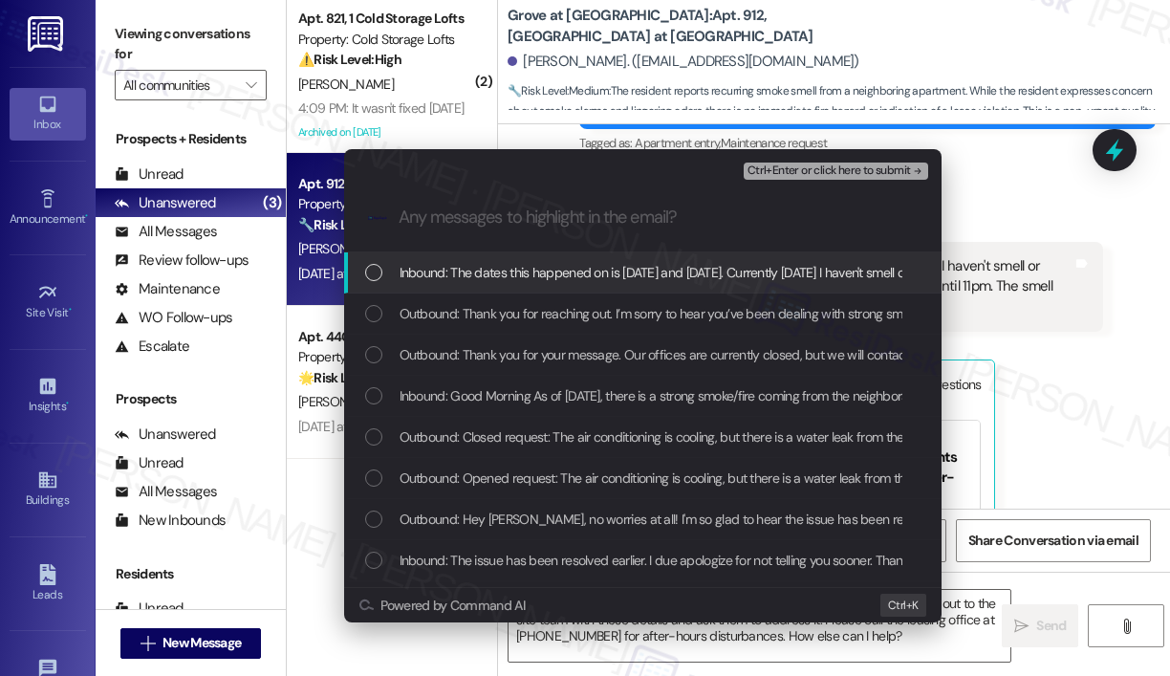
click at [669, 273] on span "Inbound: The dates this happened on is [DATE] and [DATE]. Currently [DATE] I ha…" at bounding box center [947, 272] width 1096 height 21
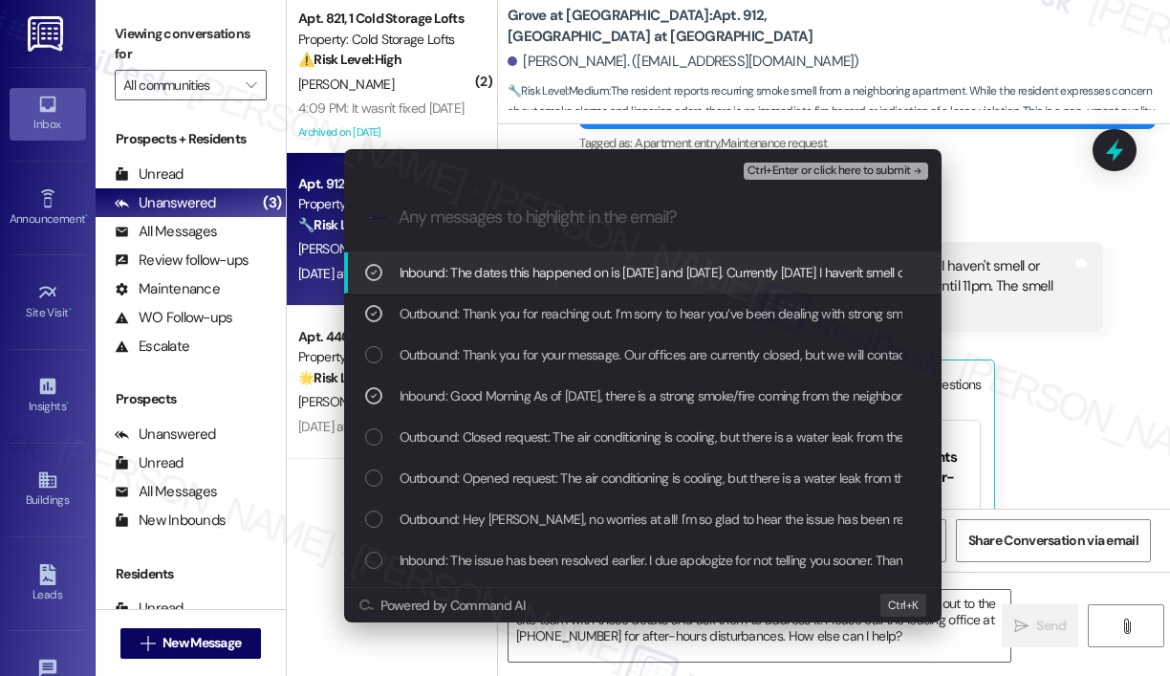
click at [808, 171] on span "Ctrl+Enter or click here to submit" at bounding box center [828, 170] width 163 height 13
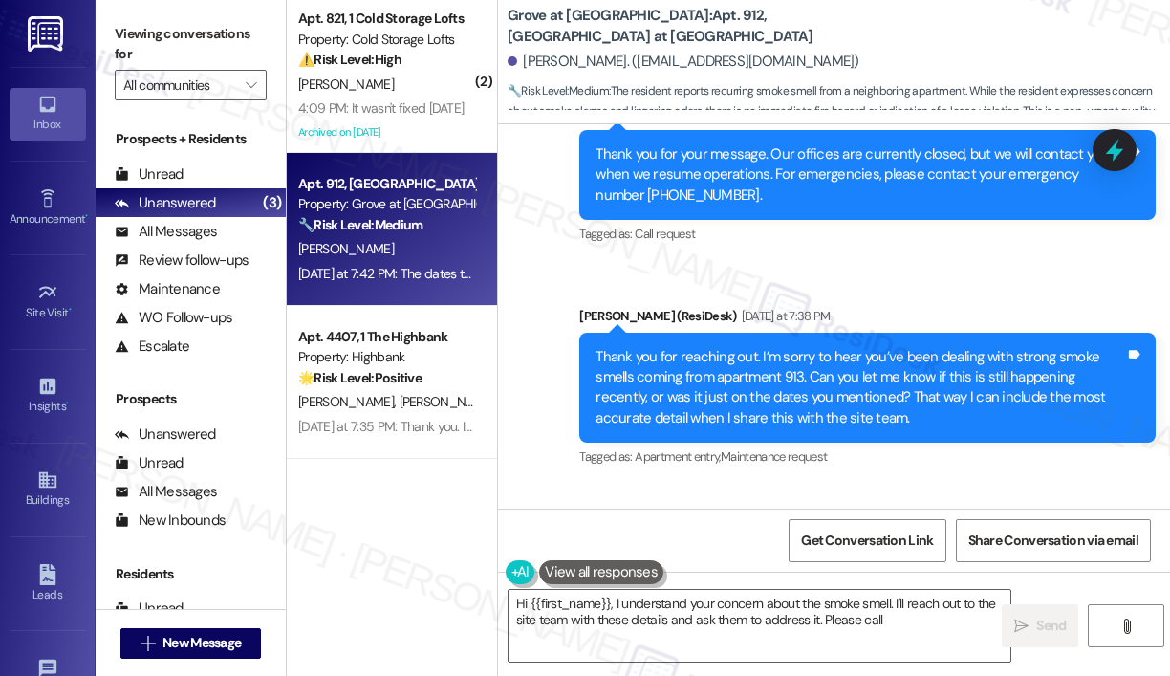
scroll to position [2961, 0]
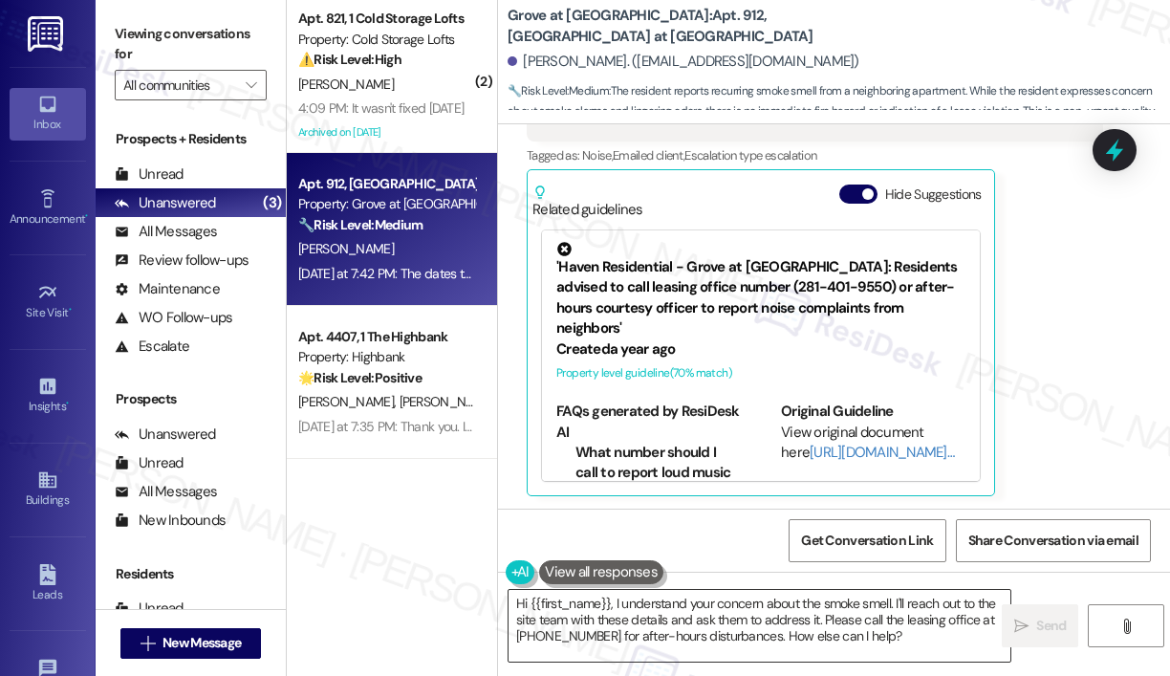
click at [919, 643] on textarea "Hi {{first_name}}, I understand your concern about the smoke smell. I'll reach …" at bounding box center [759, 626] width 502 height 72
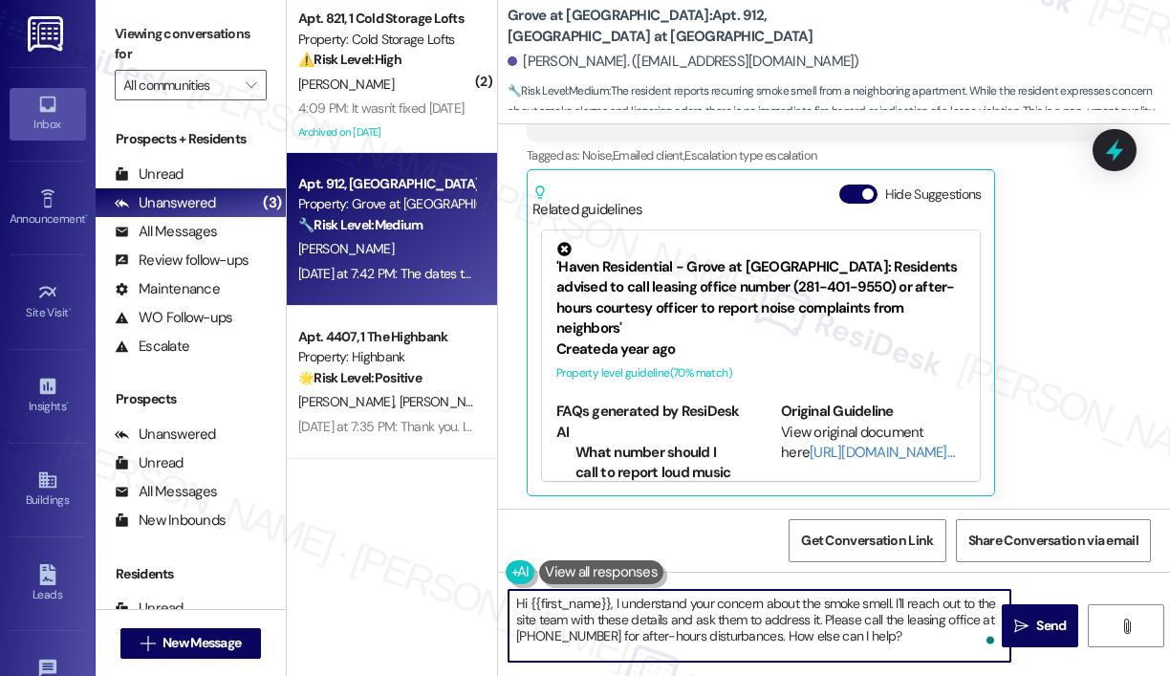
click at [919, 641] on textarea "Hi {{first_name}}, I understand your concern about the smoke smell. I'll reach …" at bounding box center [759, 626] width 502 height 72
click at [919, 639] on textarea "Hi {{first_name}}, I understand your concern about the smoke smell. I'll reach …" at bounding box center [759, 626] width 502 height 72
click at [908, 635] on textarea "Hi {{first_name}}, I understand your concern about the smoke smell. I'll reach …" at bounding box center [759, 626] width 502 height 72
drag, startPoint x: 822, startPoint y: 618, endPoint x: 904, endPoint y: 635, distance: 83.8
click at [904, 635] on textarea "Hi {{first_name}}, I understand your concern about the smoke smell. I'll reach …" at bounding box center [759, 626] width 502 height 72
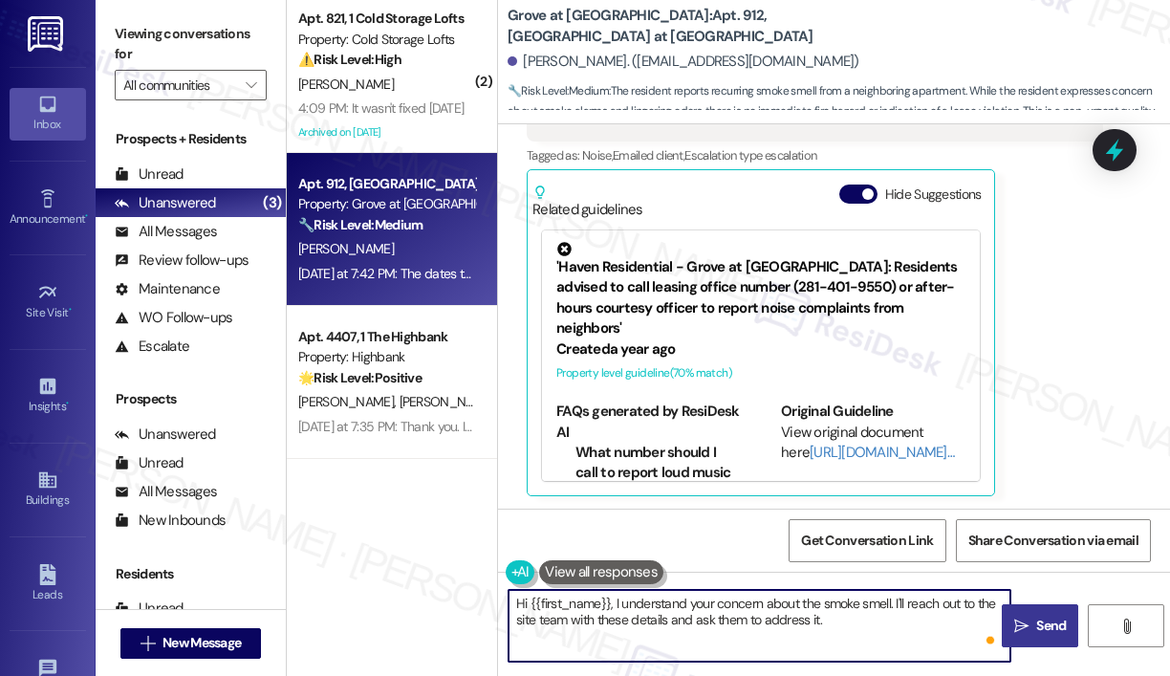
type textarea "Hi {{first_name}}, I understand your concern about the smoke smell. I'll reach …"
click at [1047, 628] on span "Send" at bounding box center [1051, 625] width 30 height 20
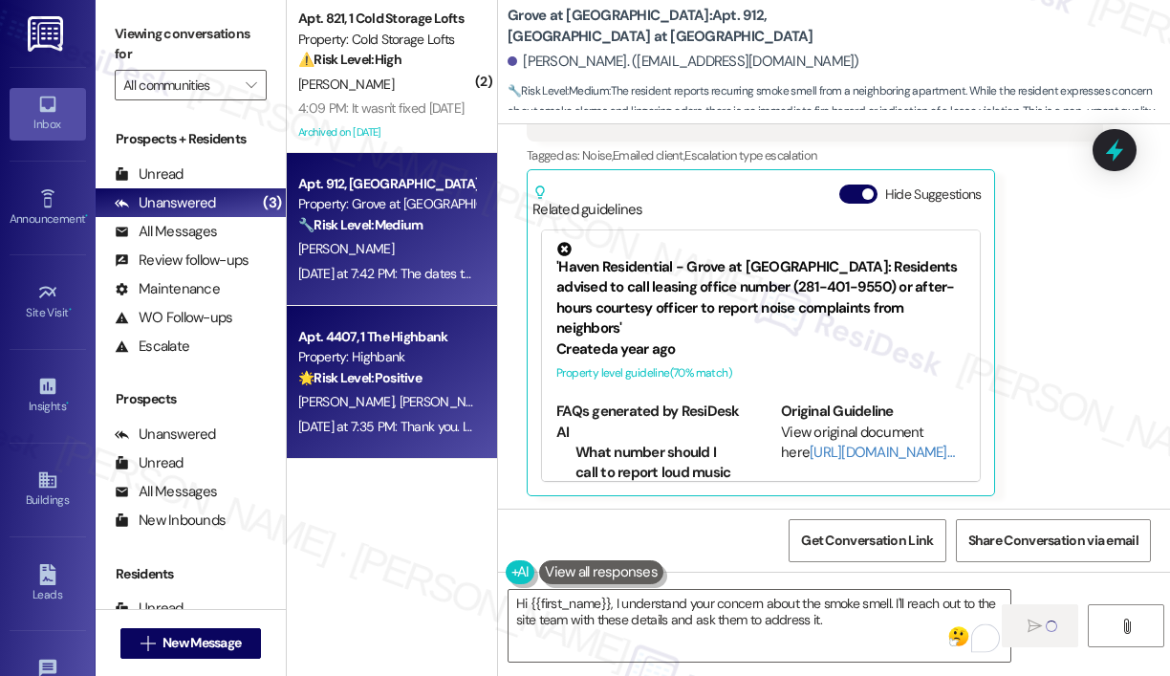
click at [394, 389] on div "Apt. 4407, 1 The Highbank Property: Highbank 🌟 Risk Level: Positive The residen…" at bounding box center [386, 357] width 181 height 65
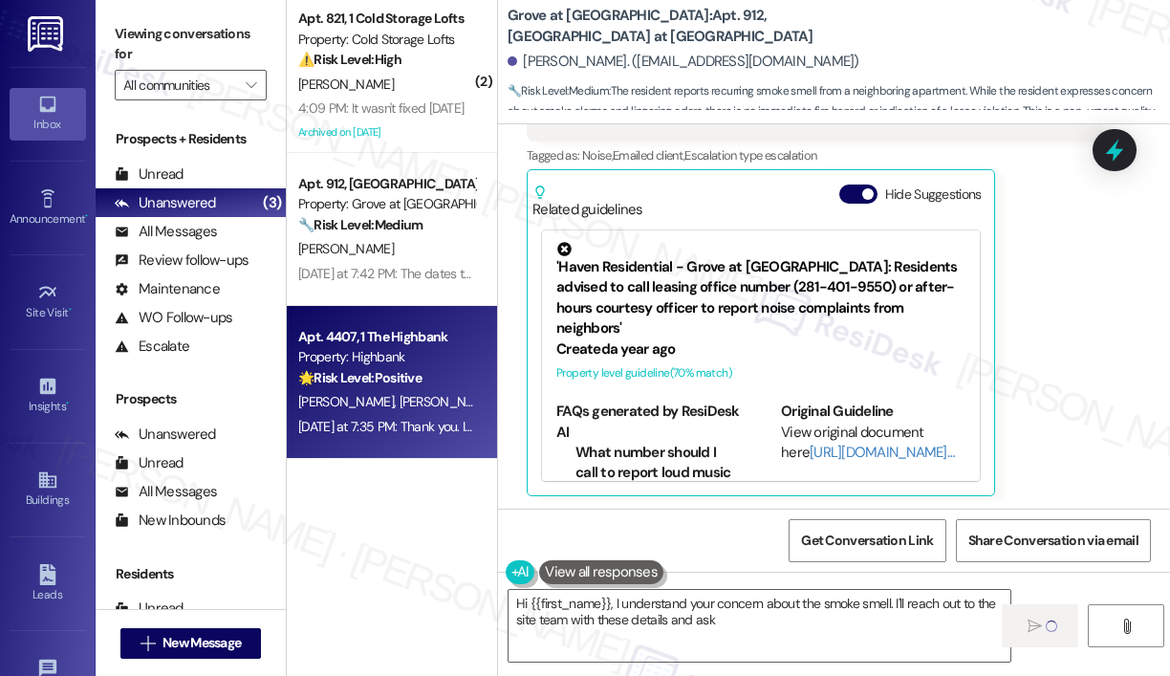
type textarea "Hi {{first_name}}, I understand your concern about the smoke smell. I'll reach …"
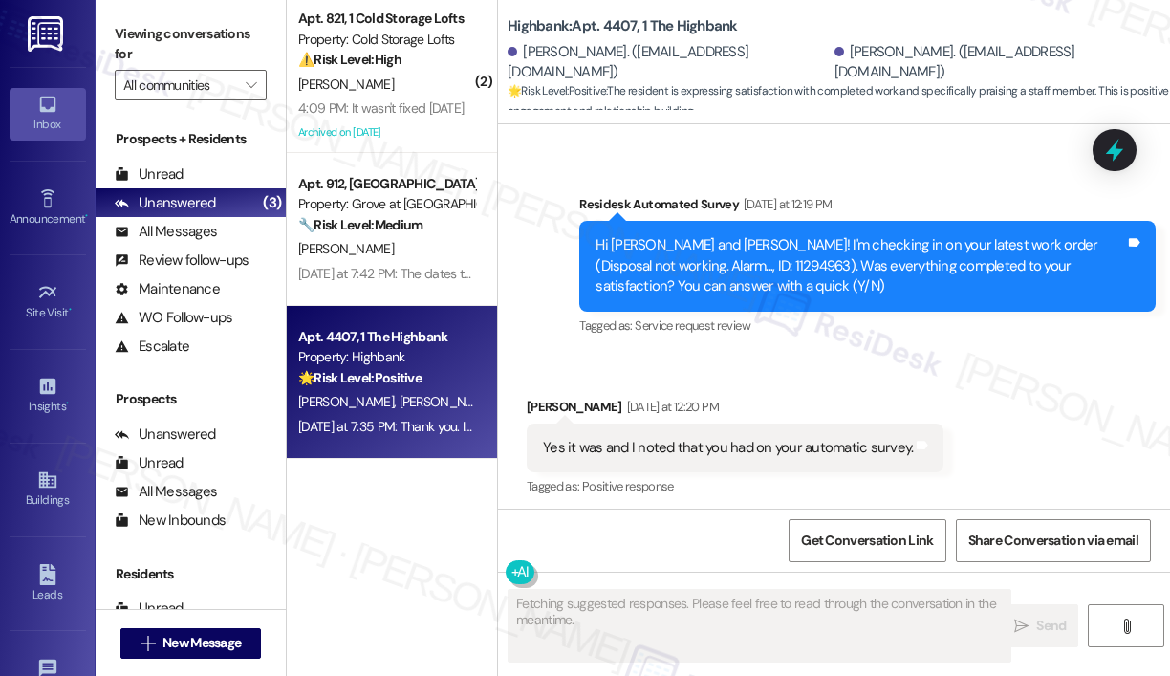
scroll to position [7444, 0]
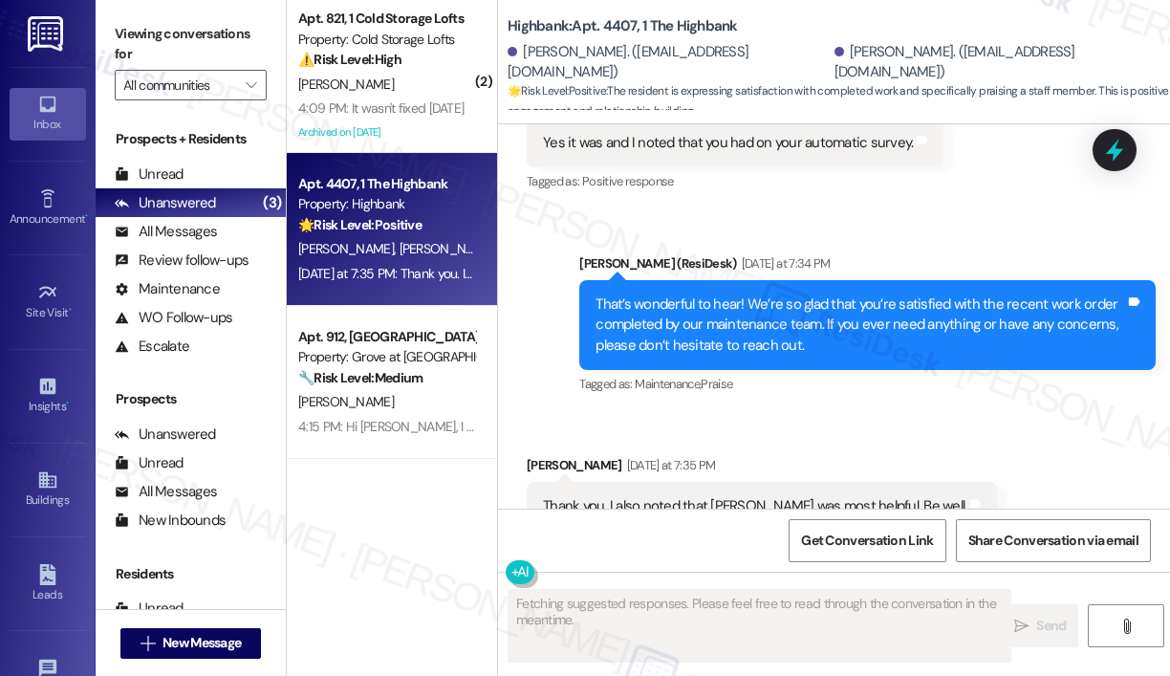
click at [965, 412] on div "Received via SMS [PERSON_NAME] [DATE] at 7:35 PM Thank you. I also noted that […" at bounding box center [834, 493] width 672 height 162
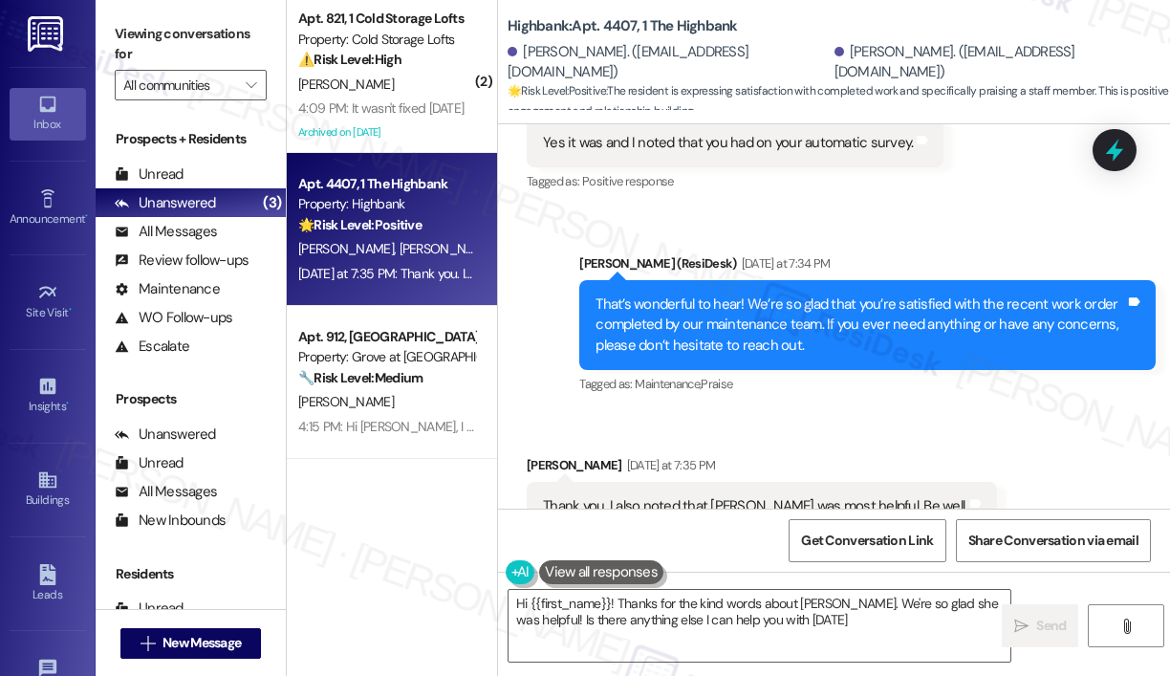
type textarea "Hi {{first_name}}! Thanks for the kind words about [PERSON_NAME]. We're so glad…"
click at [1028, 412] on div "Received via SMS [PERSON_NAME] [DATE] at 7:35 PM Thank you. I also noted that […" at bounding box center [834, 493] width 672 height 162
click at [986, 412] on div "Received via SMS [PERSON_NAME] [DATE] at 7:35 PM Thank you. I also noted that […" at bounding box center [834, 493] width 672 height 162
click at [1114, 152] on icon at bounding box center [1114, 151] width 23 height 30
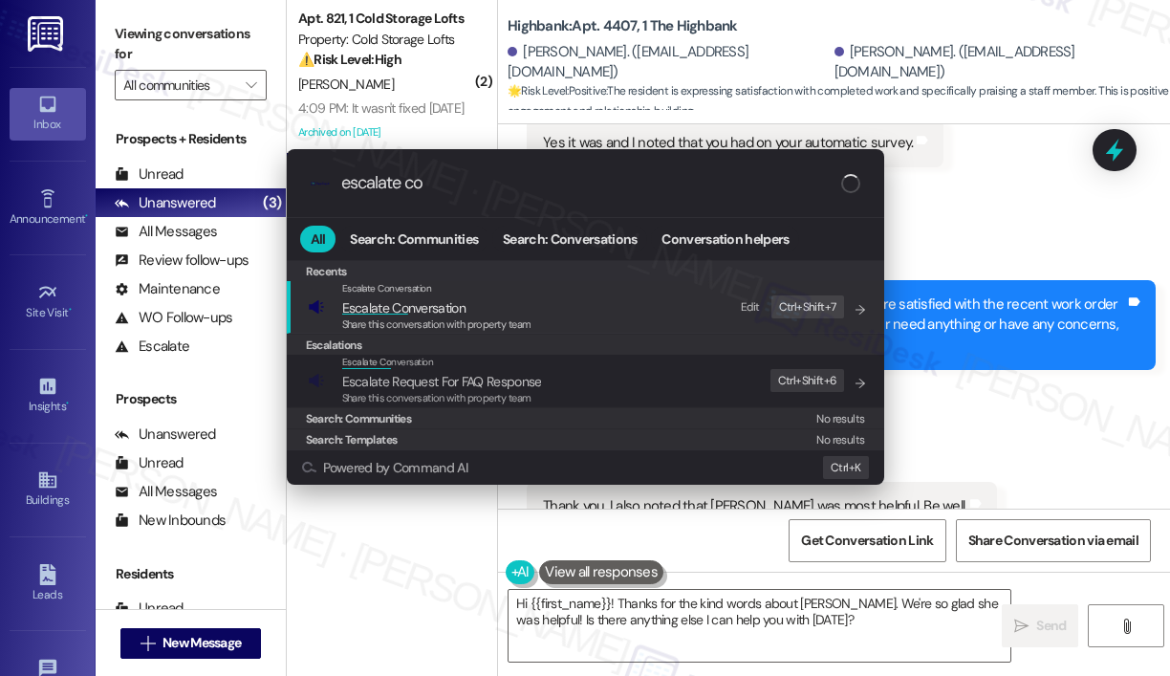
type input "escalate con"
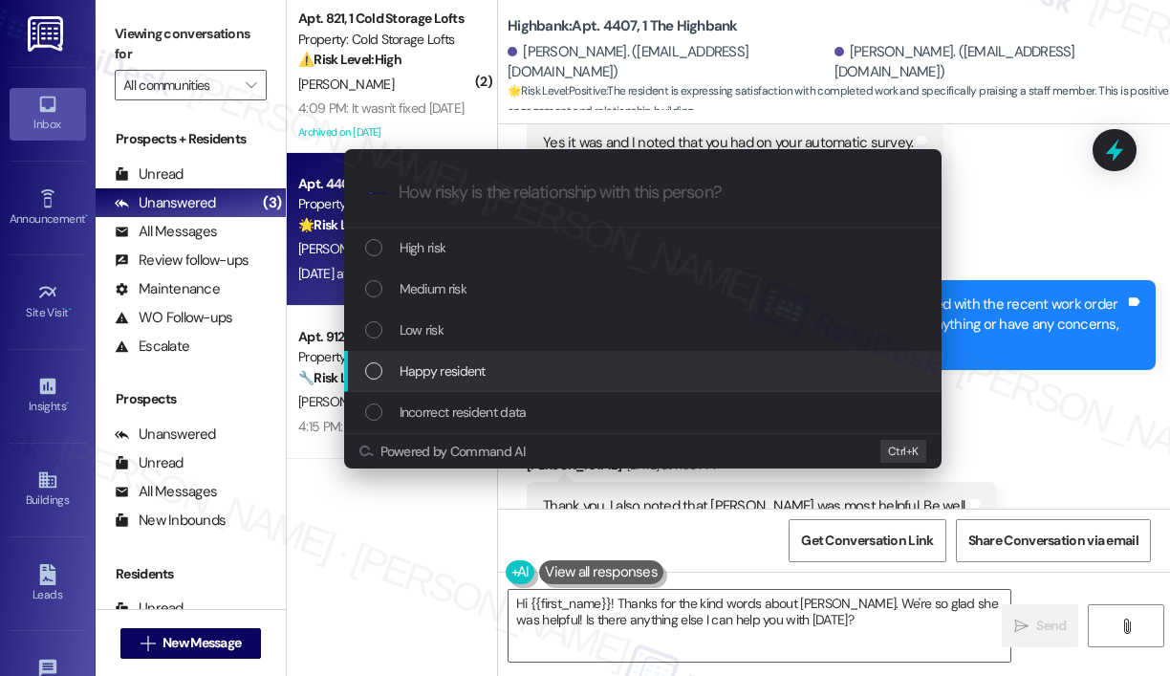
click at [468, 366] on span "Happy resident" at bounding box center [442, 370] width 86 height 21
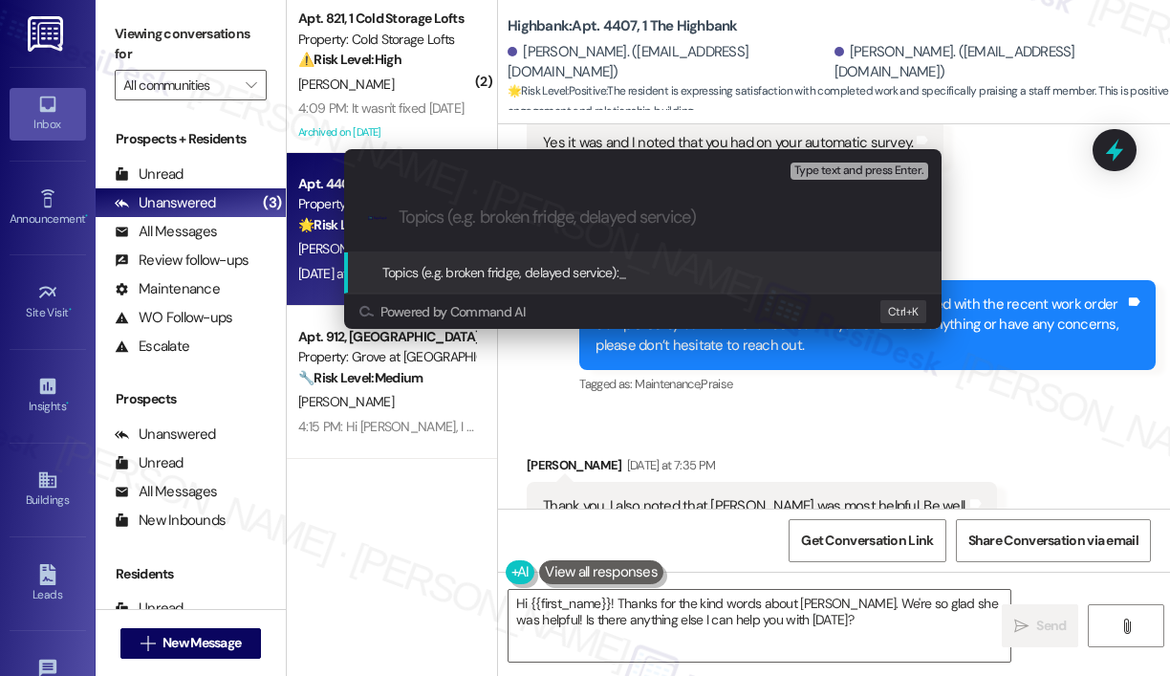
click at [482, 219] on input "Topics (e.g. broken fridge, delayed service)" at bounding box center [658, 217] width 519 height 20
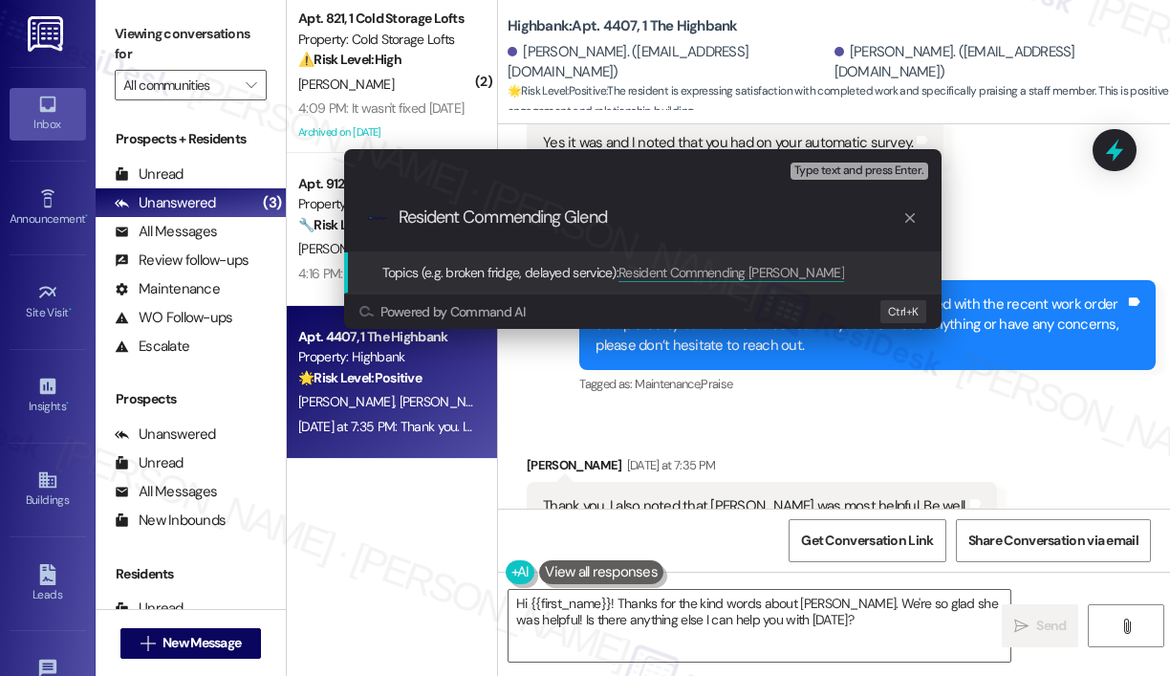
type input "Resident Commending [PERSON_NAME]"
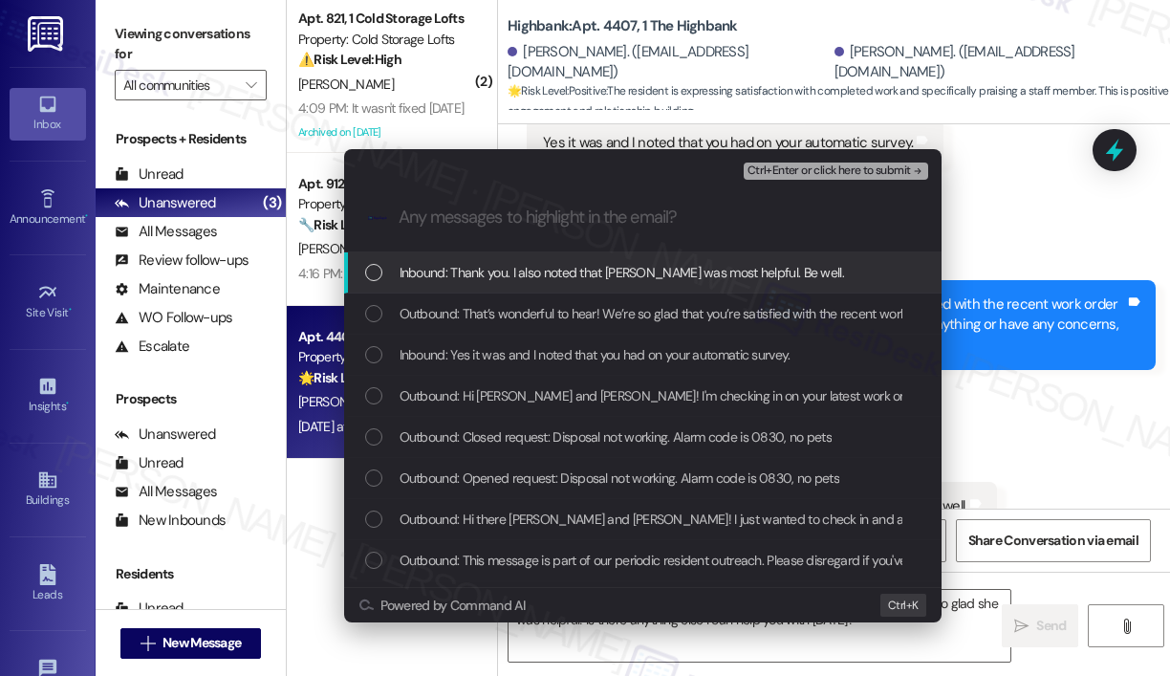
click at [481, 278] on span "Inbound: Thank you. I also noted that [PERSON_NAME] was most helpful. Be well." at bounding box center [621, 272] width 444 height 21
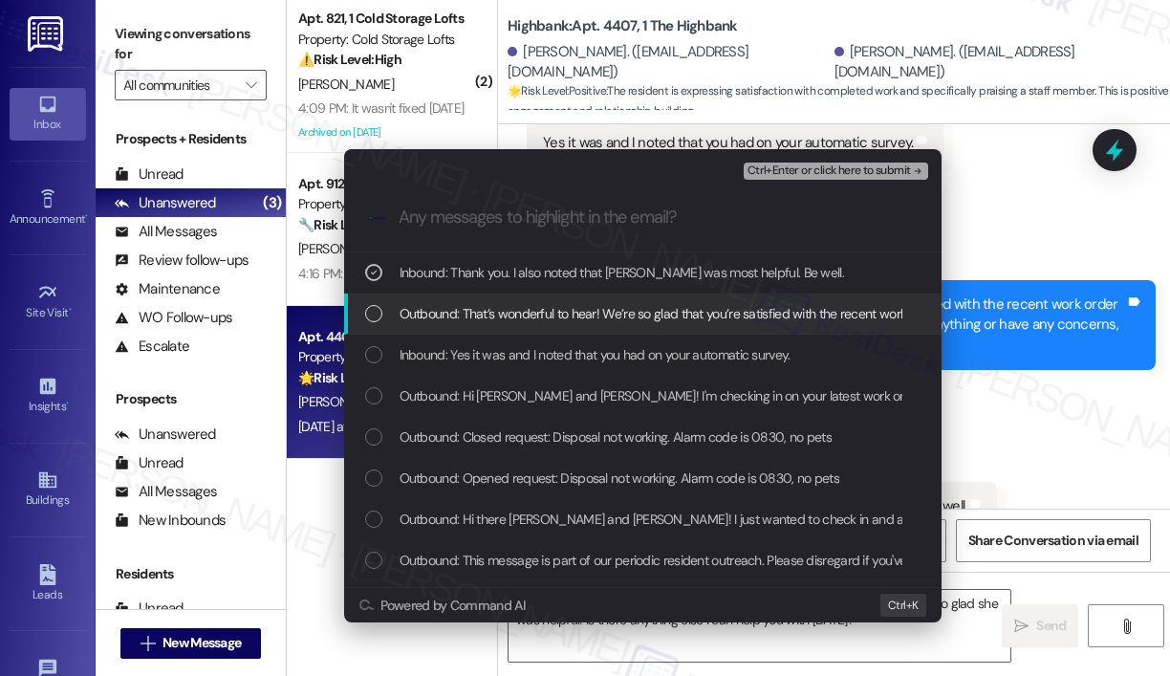
click at [486, 309] on span "Outbound: That’s wonderful to hear! We’re so glad that you’re satisfied with th…" at bounding box center [1006, 313] width 1214 height 21
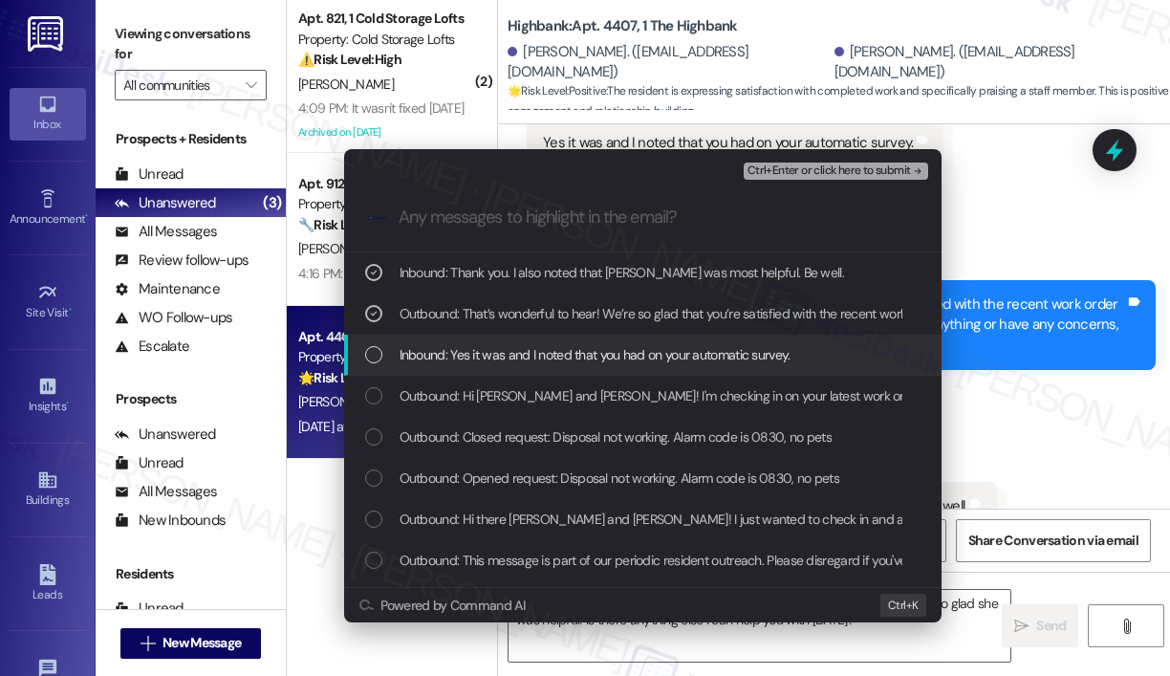
click at [494, 353] on span "Inbound: Yes it was and I noted that you had on your automatic survey." at bounding box center [594, 354] width 391 height 21
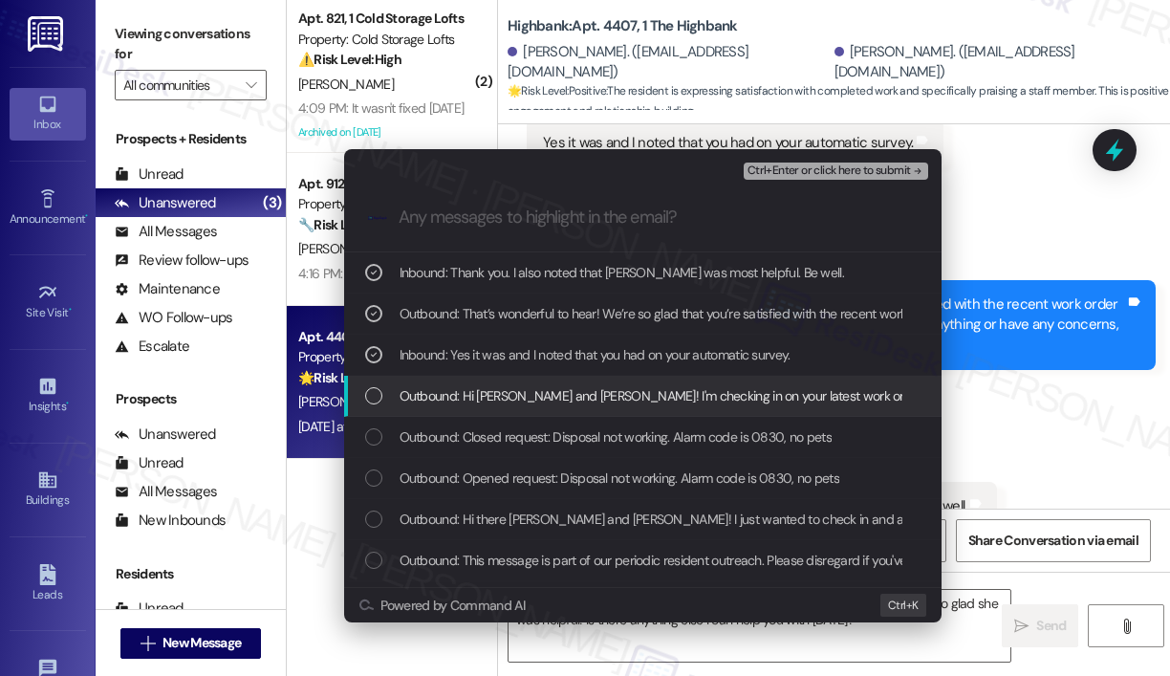
click at [500, 387] on span "Outbound: Hi [PERSON_NAME] and [PERSON_NAME]! I'm checking in on your latest wo…" at bounding box center [1014, 395] width 1230 height 21
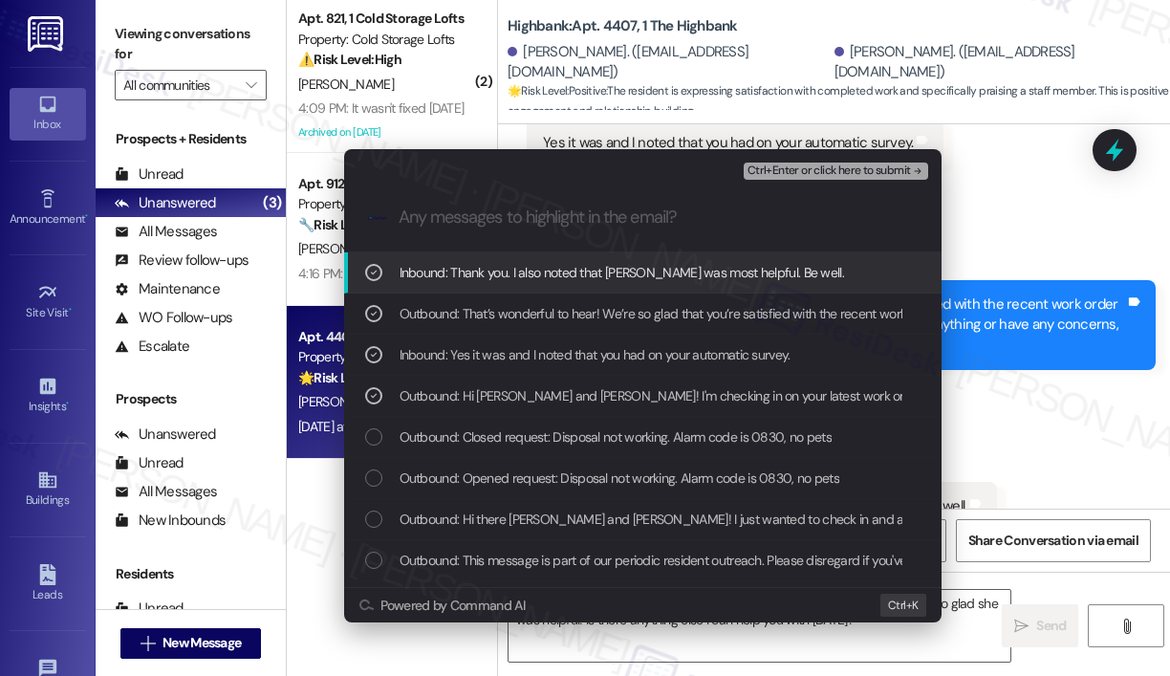
click at [821, 172] on span "Ctrl+Enter or click here to submit" at bounding box center [828, 170] width 163 height 13
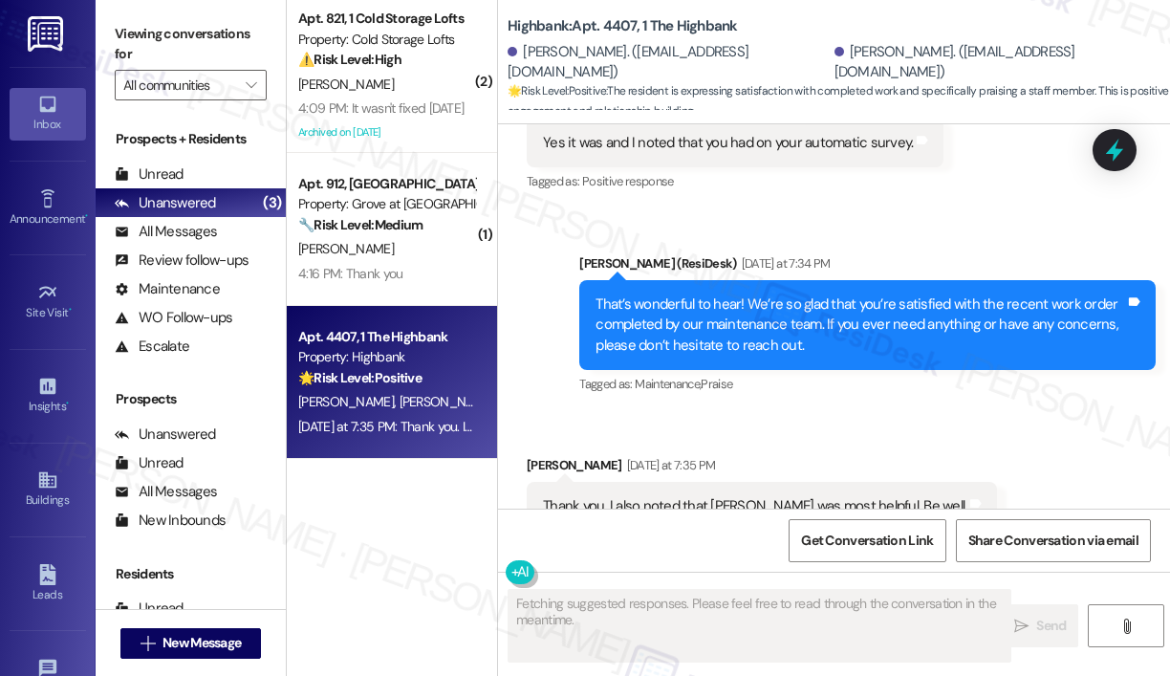
click at [1047, 412] on div "Received via SMS [PERSON_NAME] [DATE] at 7:35 PM Thank you. I also noted that […" at bounding box center [834, 493] width 672 height 162
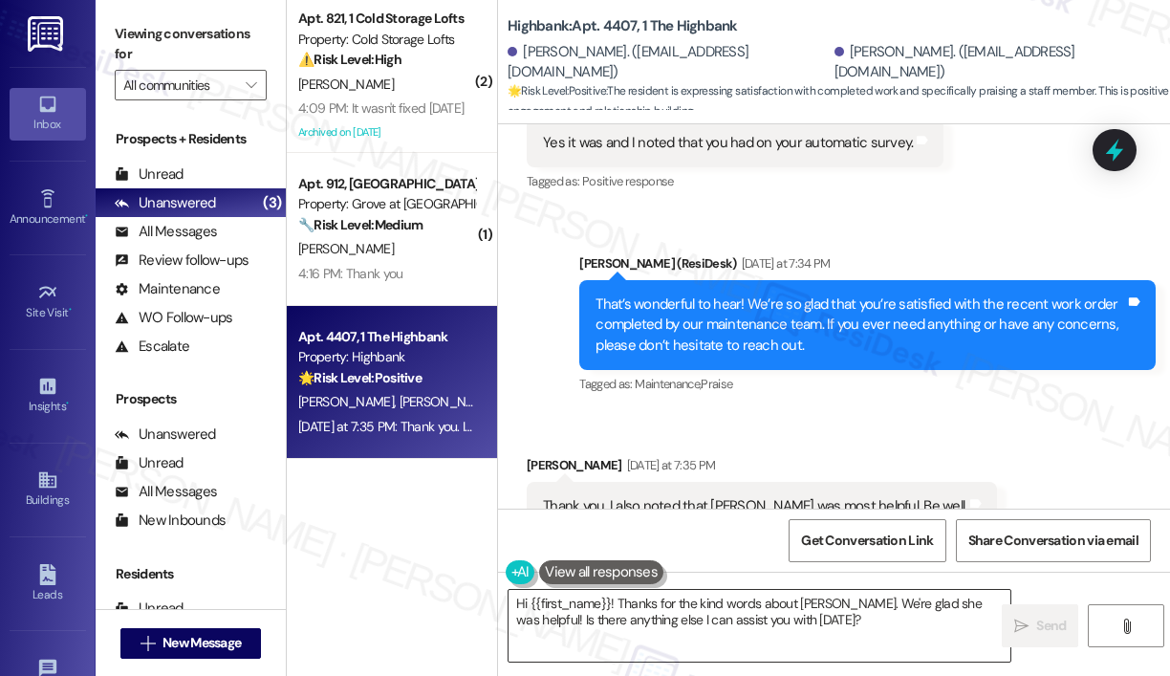
click at [798, 619] on textarea "Hi {{first_name}}! Thanks for the kind words about [PERSON_NAME]. We're glad sh…" at bounding box center [759, 626] width 502 height 72
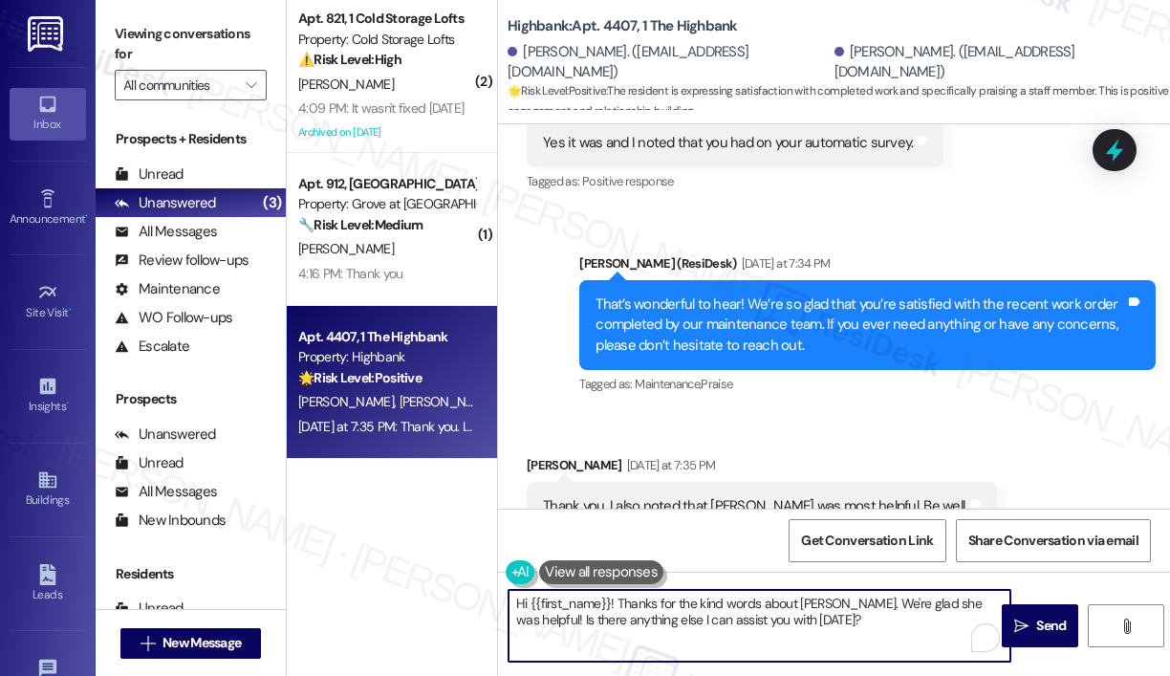
click at [822, 616] on textarea "Hi {{first_name}}! Thanks for the kind words about [PERSON_NAME]. We're glad sh…" at bounding box center [759, 626] width 502 height 72
drag, startPoint x: 990, startPoint y: 603, endPoint x: 988, endPoint y: 617, distance: 14.5
click at [988, 617] on textarea "Hi {{first_name}}! Thanks for the kind words about [PERSON_NAME]. We're glad sh…" at bounding box center [759, 626] width 502 height 72
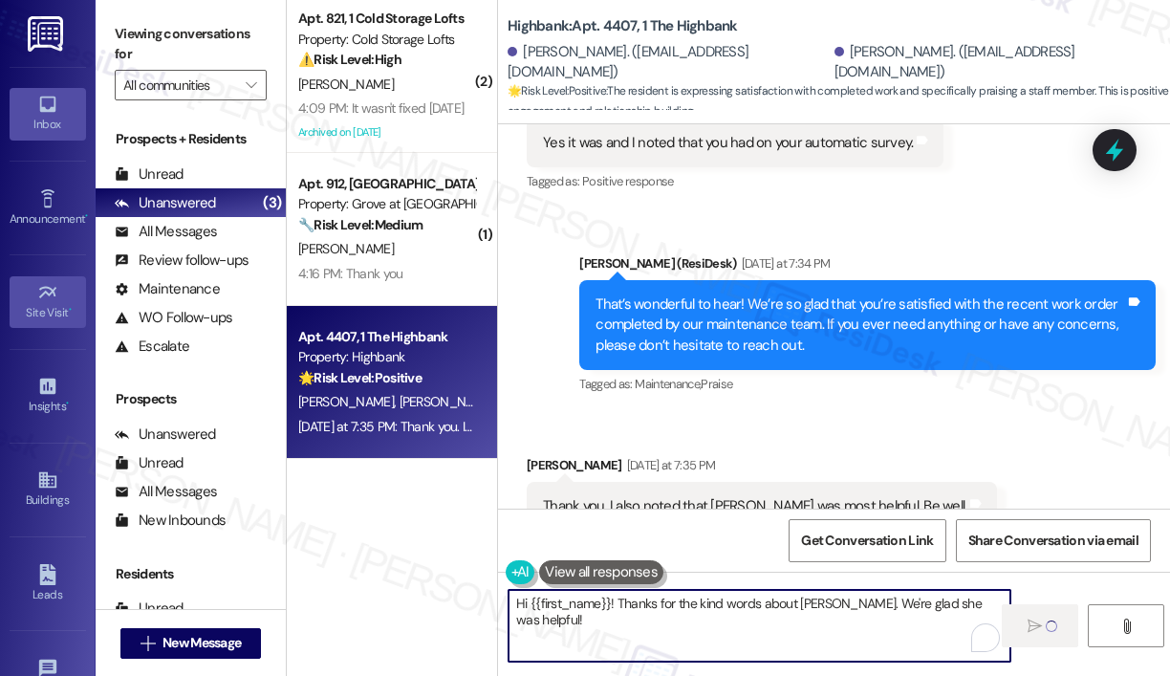
type textarea "Hi {{first_name}}! Thanks for the kind words about [PERSON_NAME]. We're glad sh…"
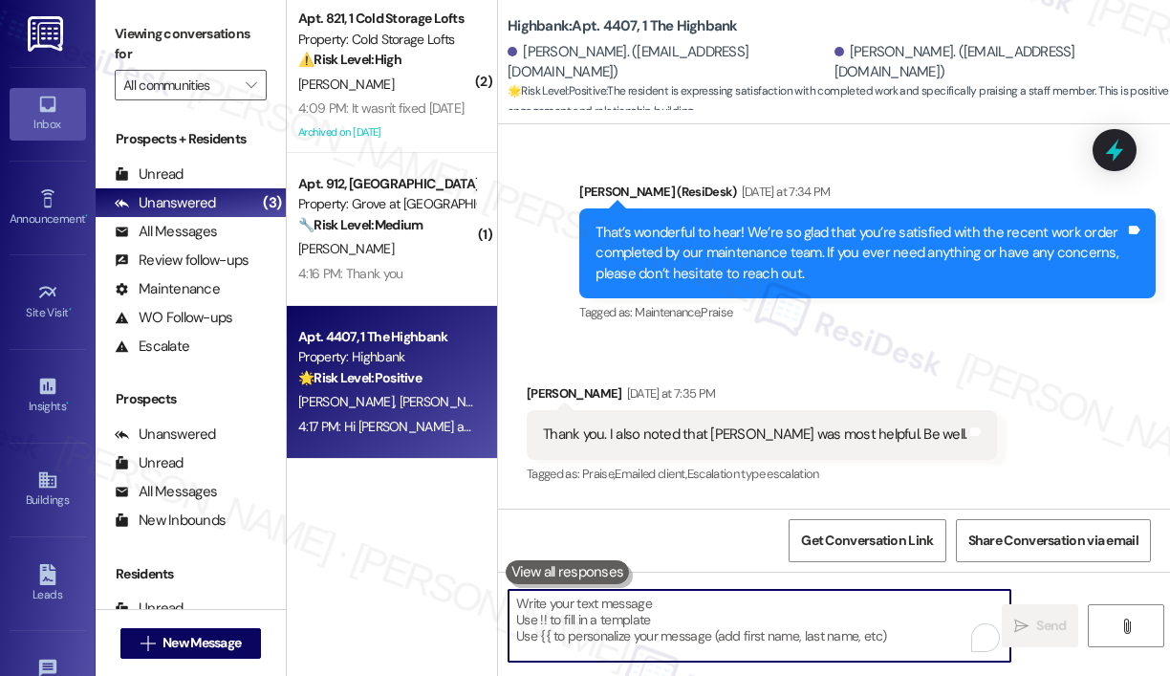
scroll to position [7577, 0]
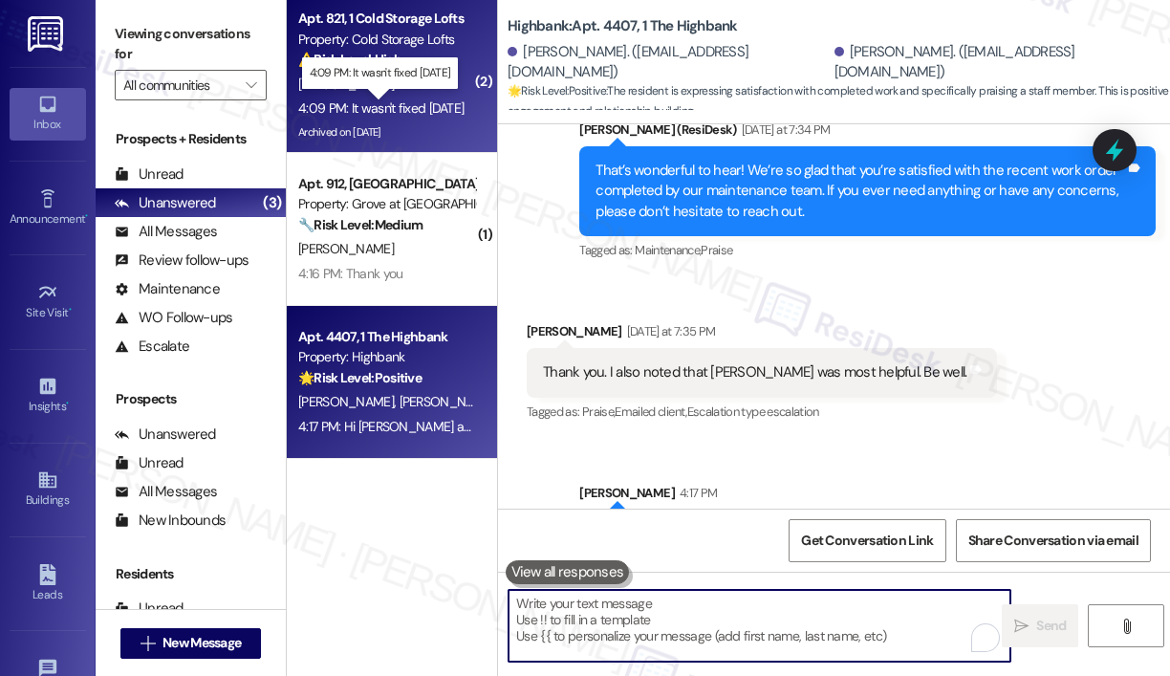
click at [410, 115] on div "4:09 PM: It wasn't fixed [DATE] 4:09 PM: It wasn't fixed [DATE]" at bounding box center [380, 107] width 165 height 17
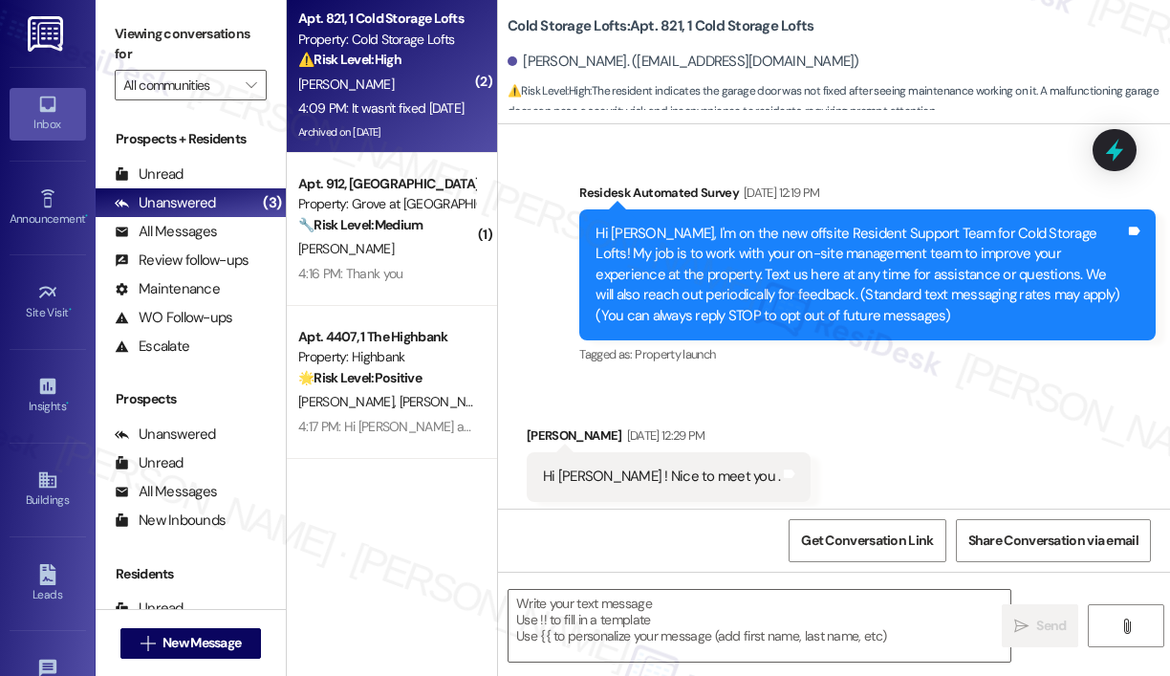
scroll to position [39611, 0]
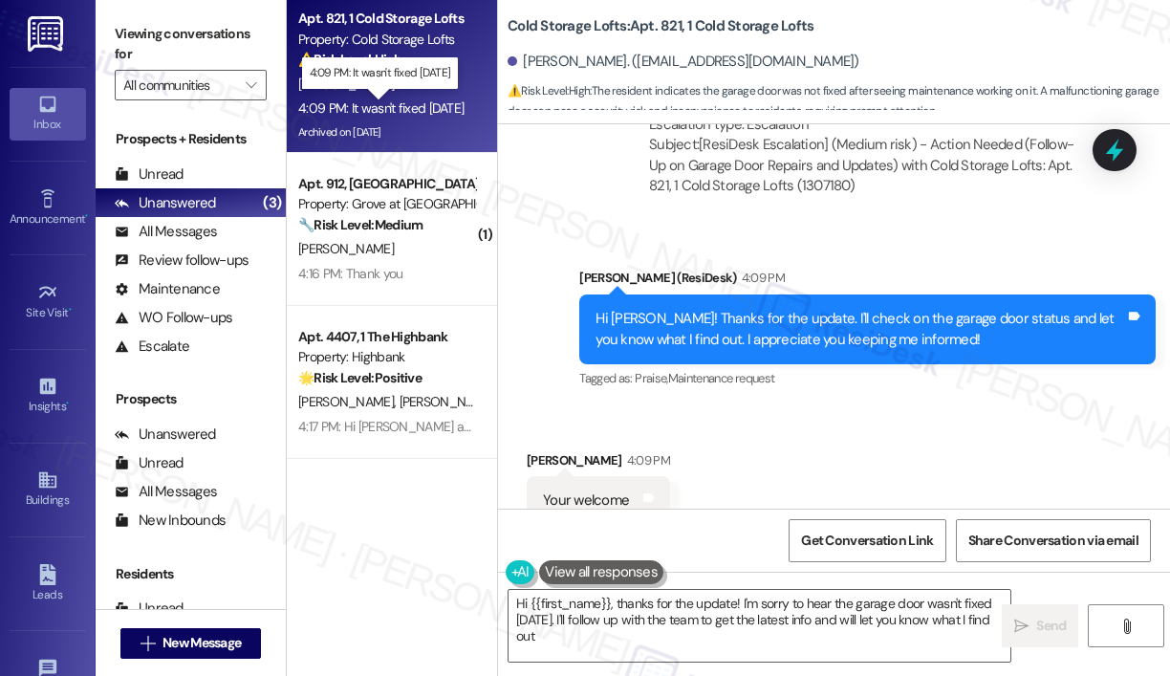
type textarea "Hi {{first_name}}, thanks for the update! I'm sorry to hear the garage door was…"
